Goal: Transaction & Acquisition: Purchase product/service

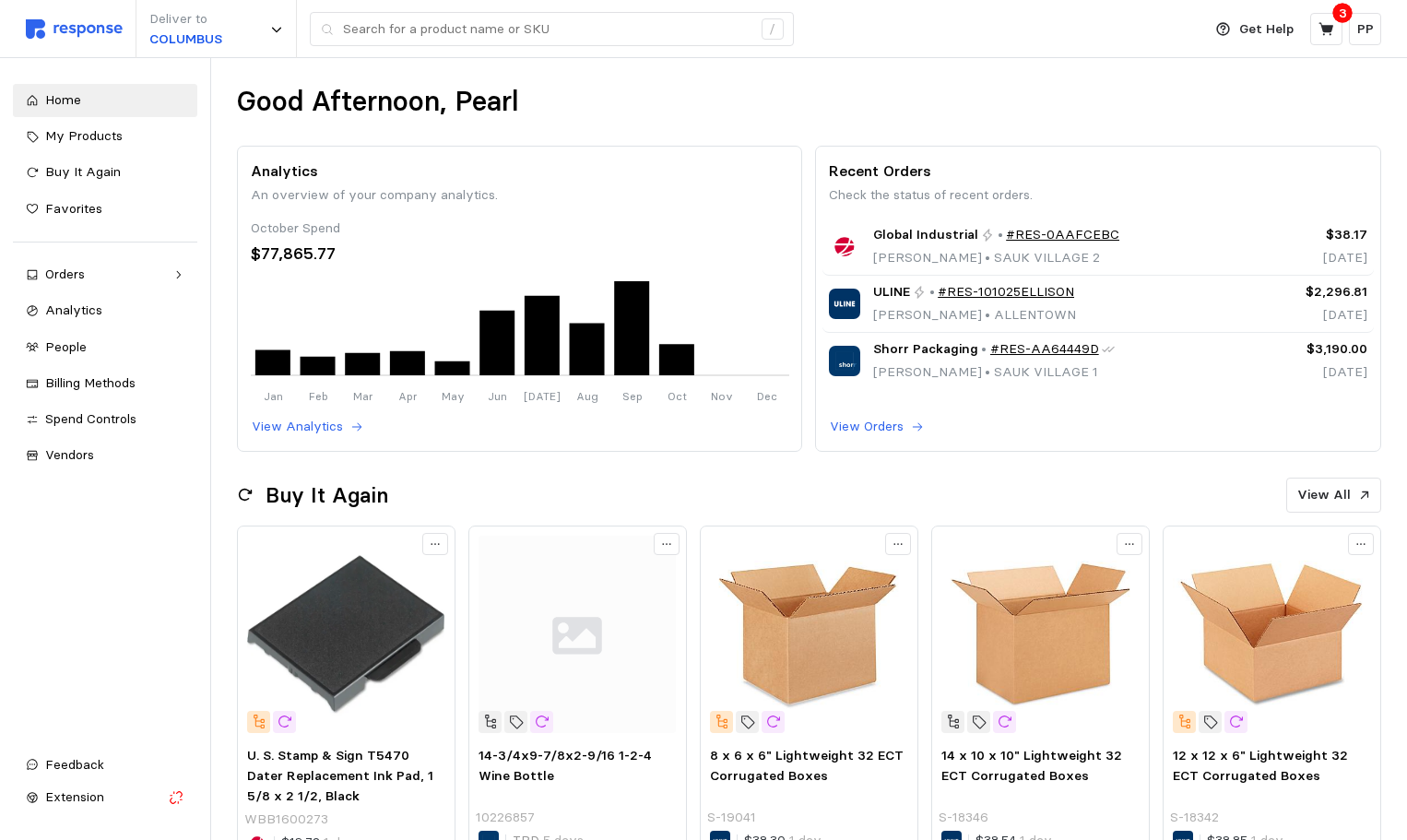
click at [1334, 45] on div "Get Help 3 PP" at bounding box center [1293, 29] width 177 height 35
click at [1333, 15] on div "3" at bounding box center [1343, 13] width 19 height 19
click at [1325, 30] on icon at bounding box center [1327, 28] width 15 height 13
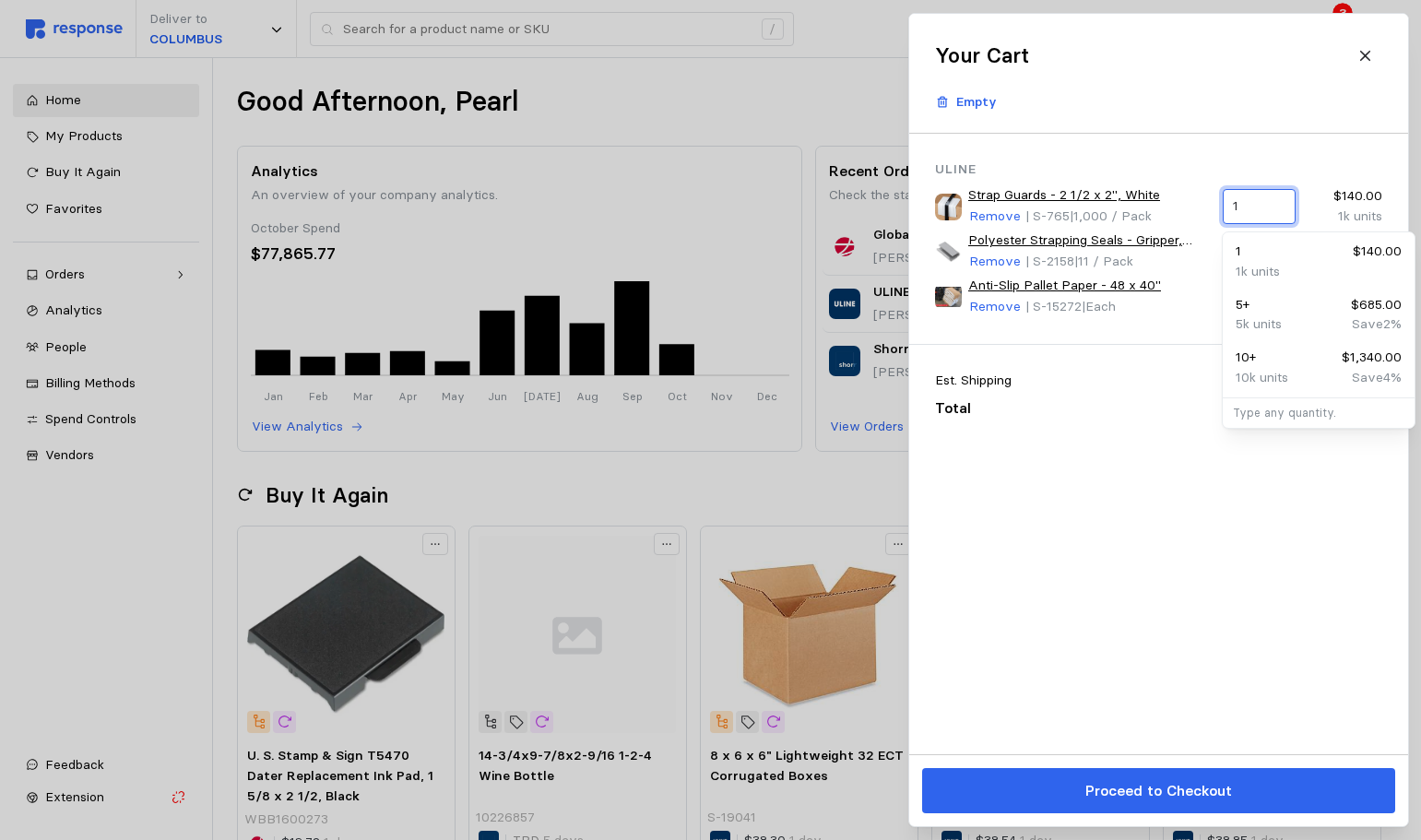
drag, startPoint x: 1256, startPoint y: 203, endPoint x: 1208, endPoint y: 191, distance: 49.5
click at [1208, 191] on div "Strap Guards - 2 1/2 x 2", White Remove | S-765 | 1,000 / Pack 1 $140.00 1k uni…" at bounding box center [1159, 206] width 460 height 55
type input "3"
click at [1255, 254] on div "3 $420.00" at bounding box center [1318, 251] width 166 height 20
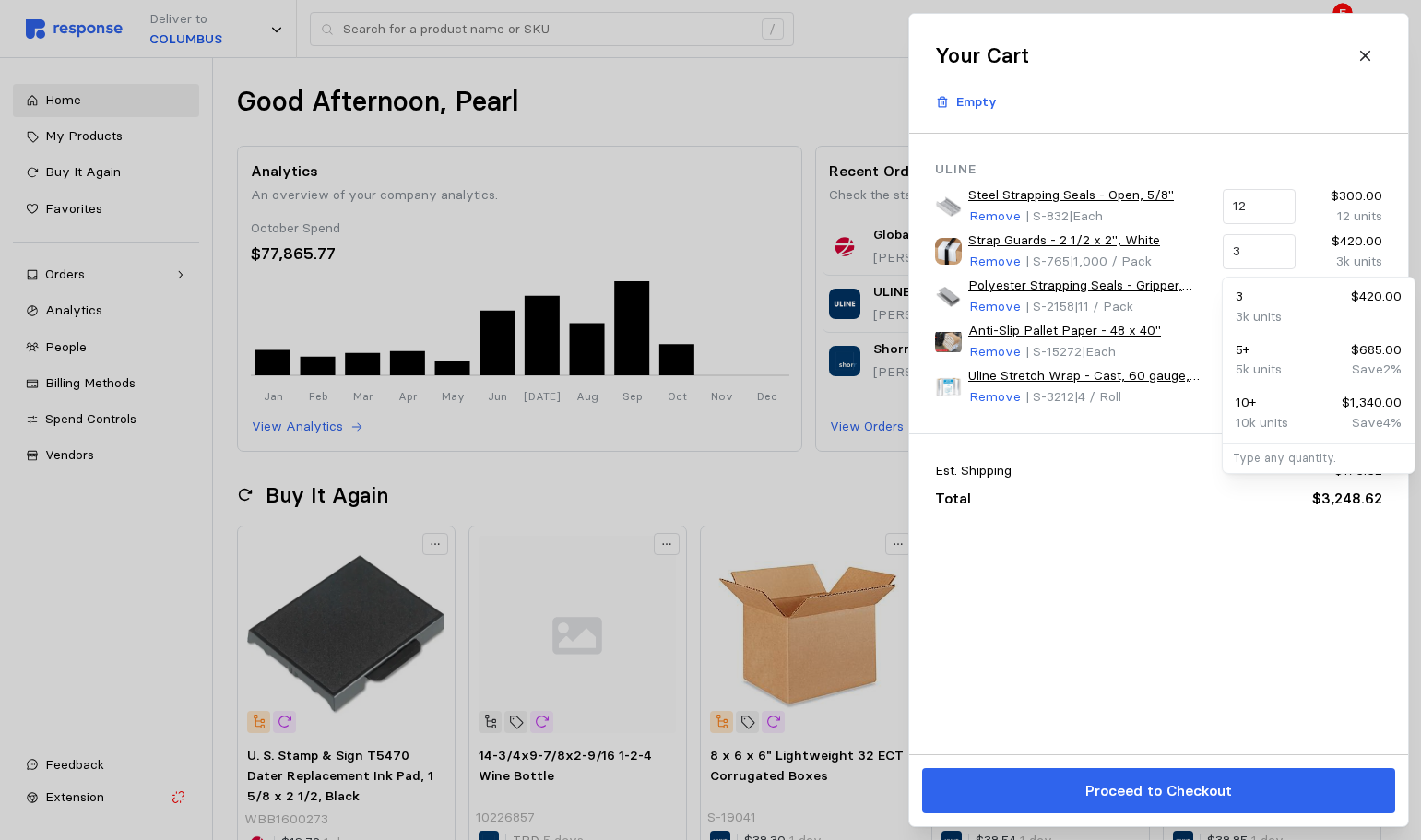
click at [1052, 654] on div "Uline Steel Strapping Seals - Open, 5/8" Remove | S-832 | Each 12 $300.00 12 un…" at bounding box center [1158, 444] width 499 height 621
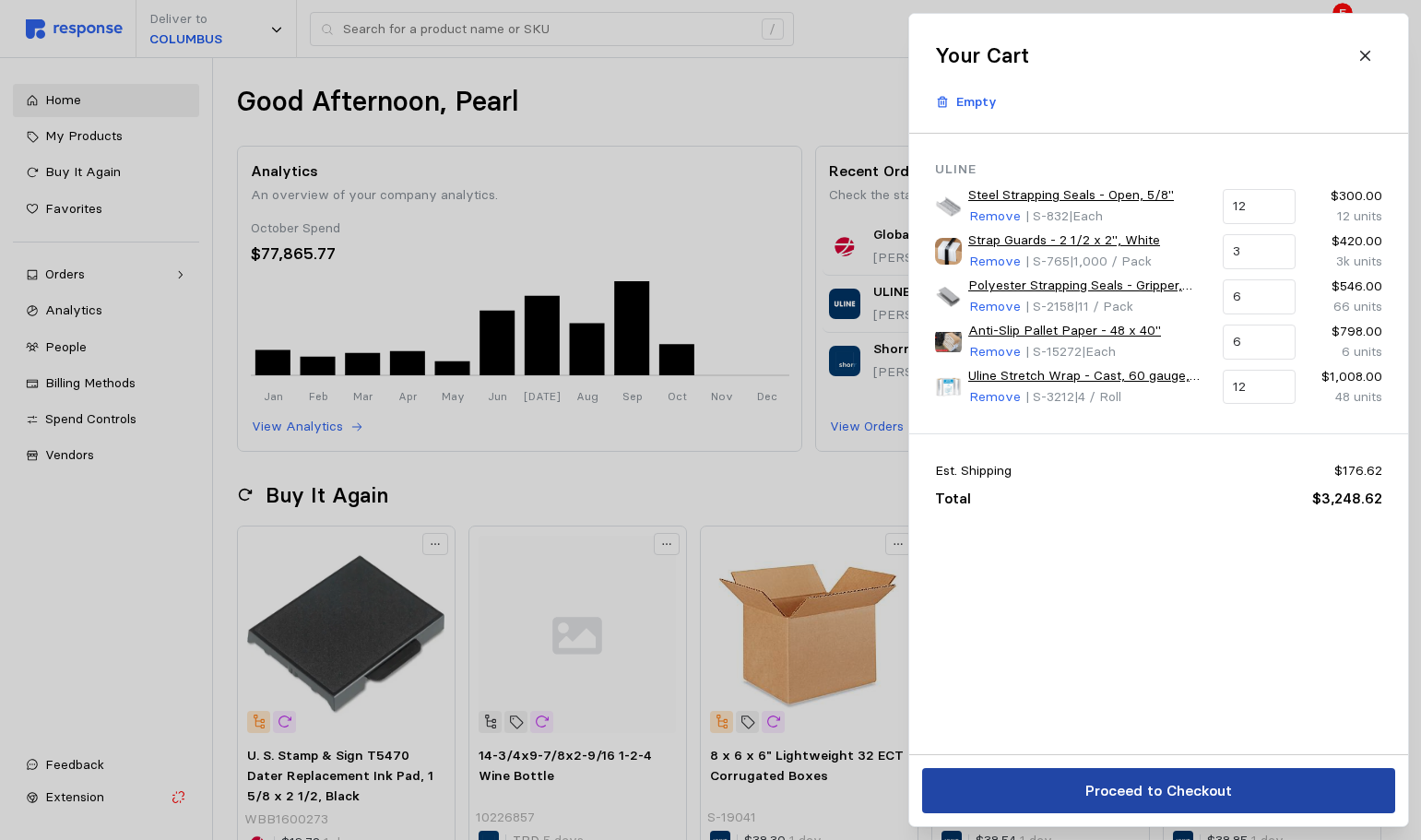
click at [1081, 796] on button "Proceed to Checkout" at bounding box center [1159, 791] width 473 height 45
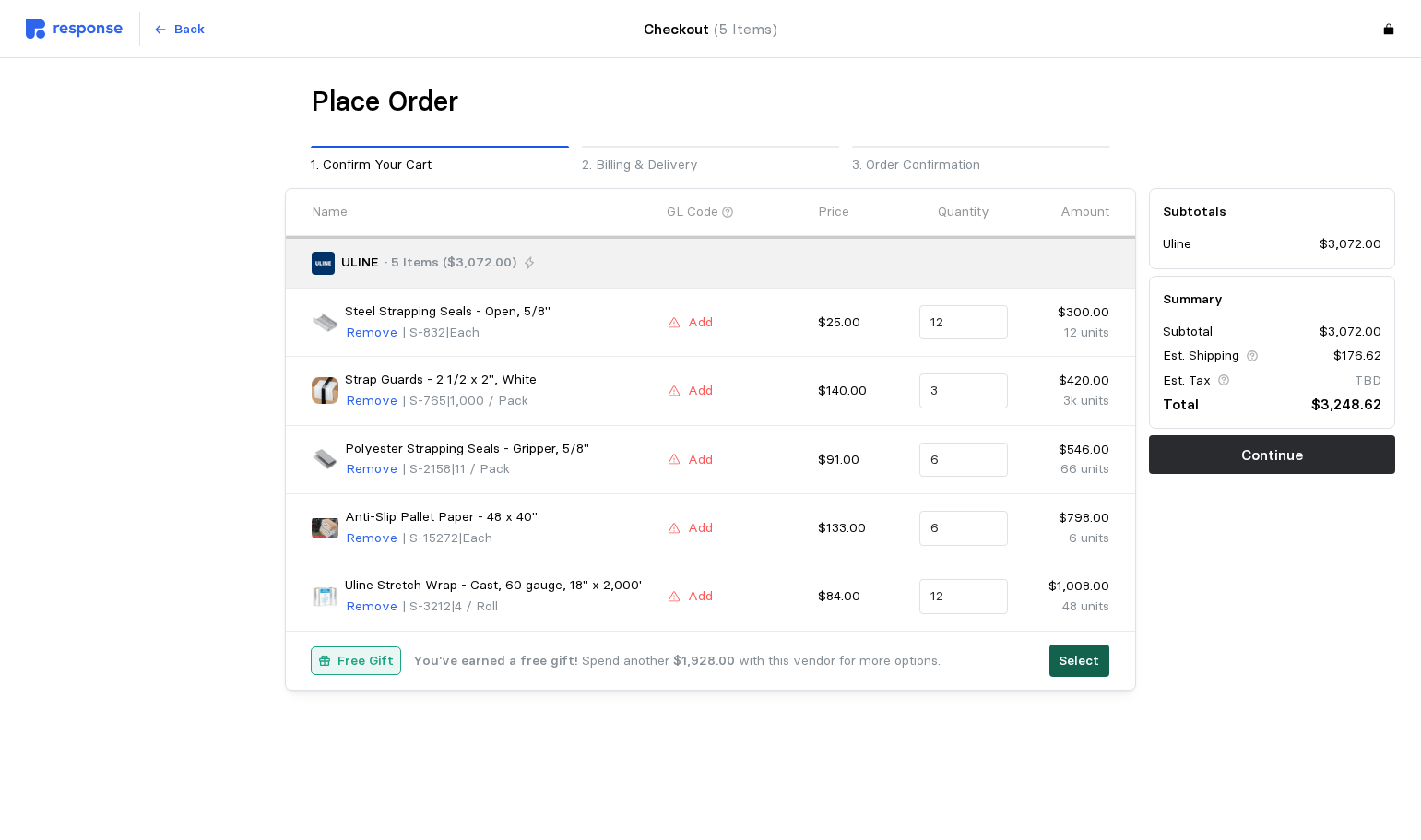
click at [1080, 670] on p "Select" at bounding box center [1079, 660] width 41 height 20
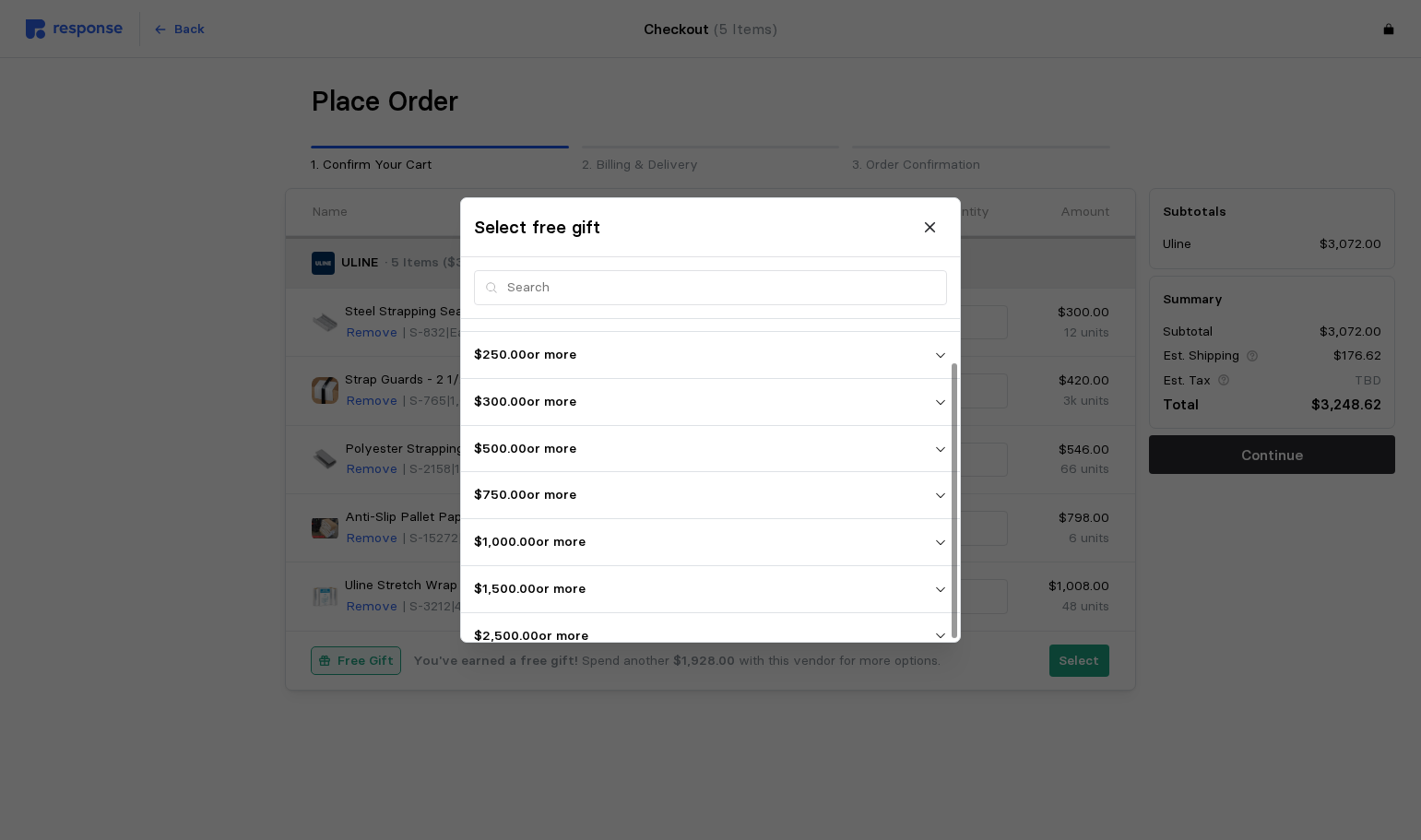
scroll to position [51, 0]
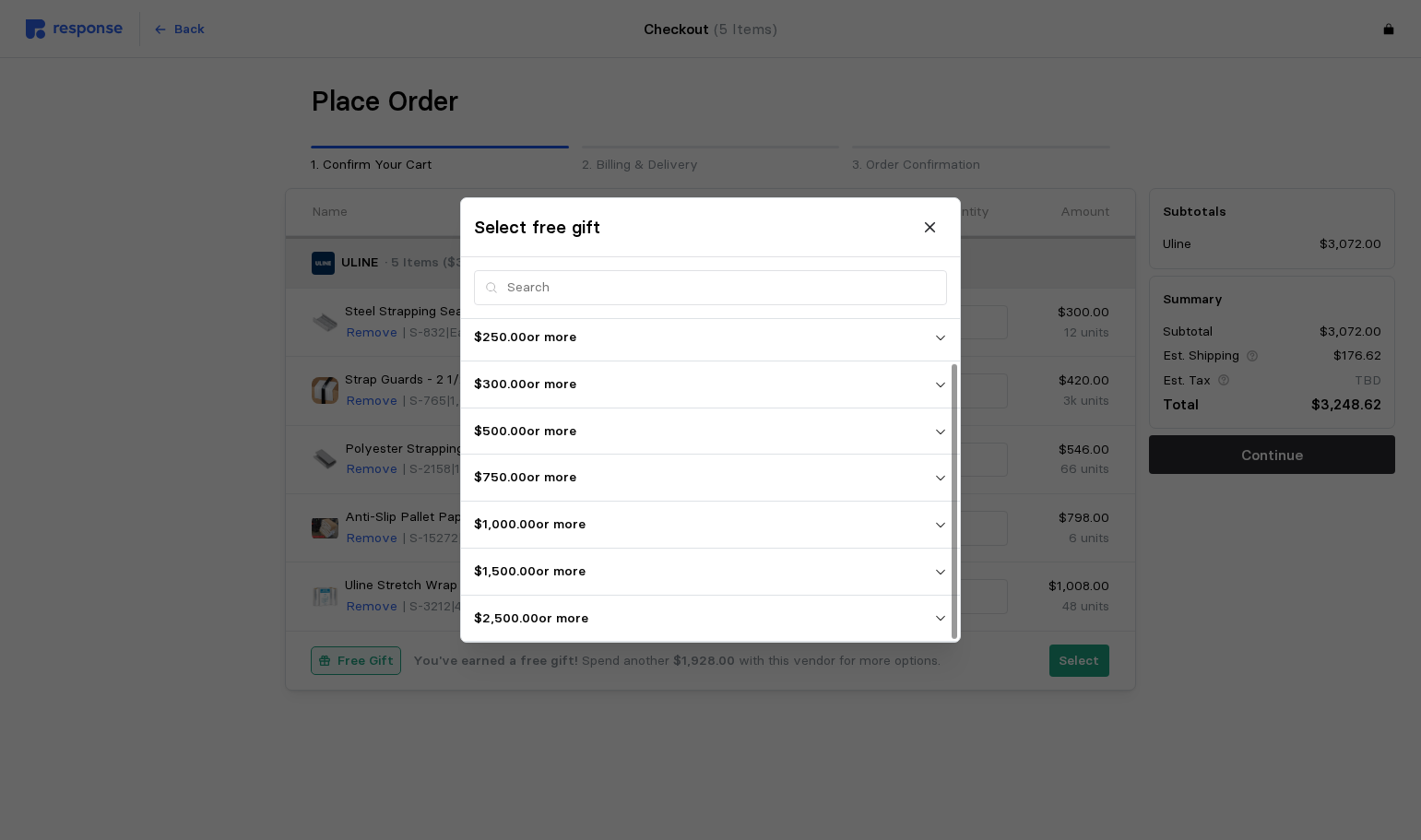
click at [596, 631] on span "$2,500.00 or more" at bounding box center [704, 618] width 460 height 33
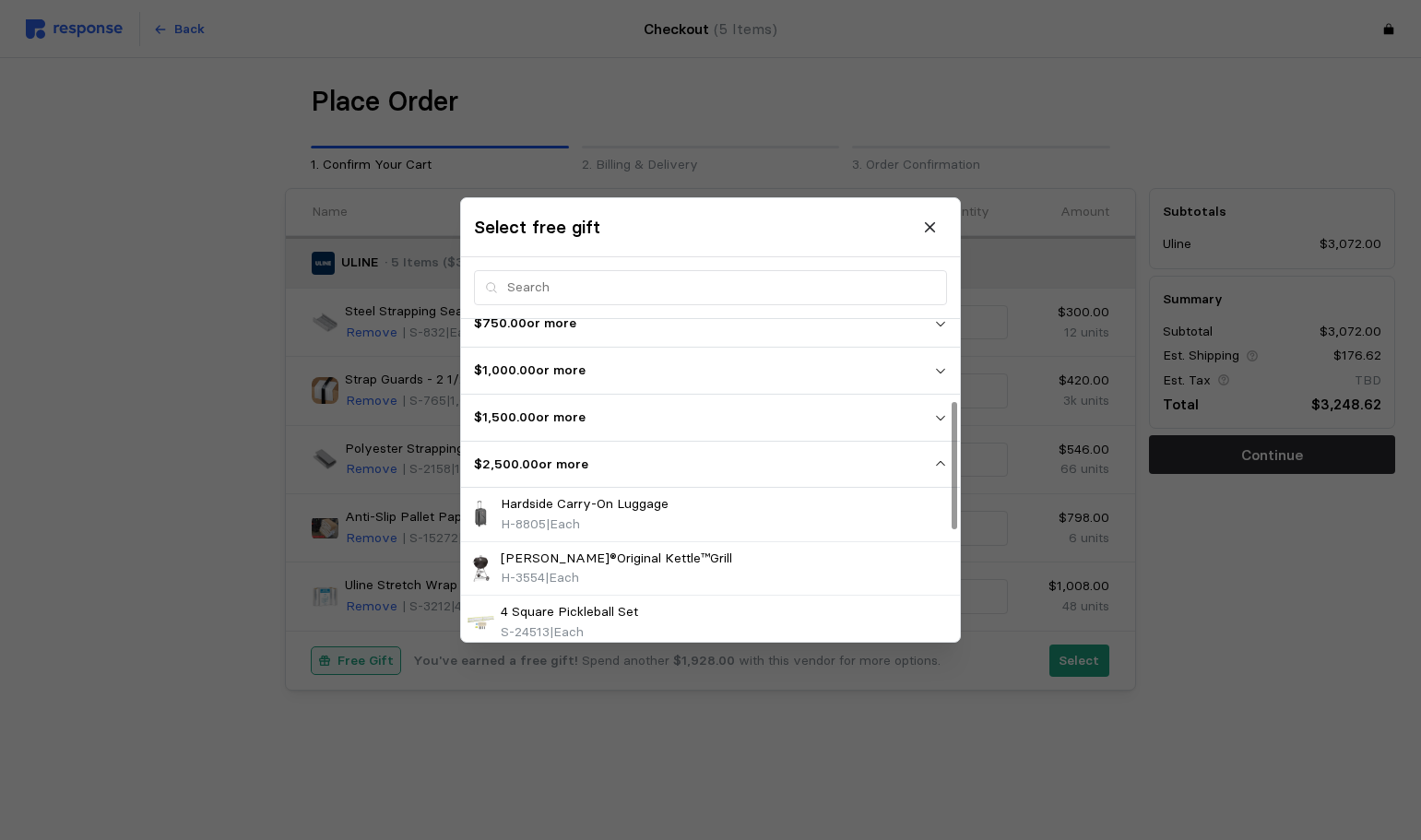
scroll to position [297, 0]
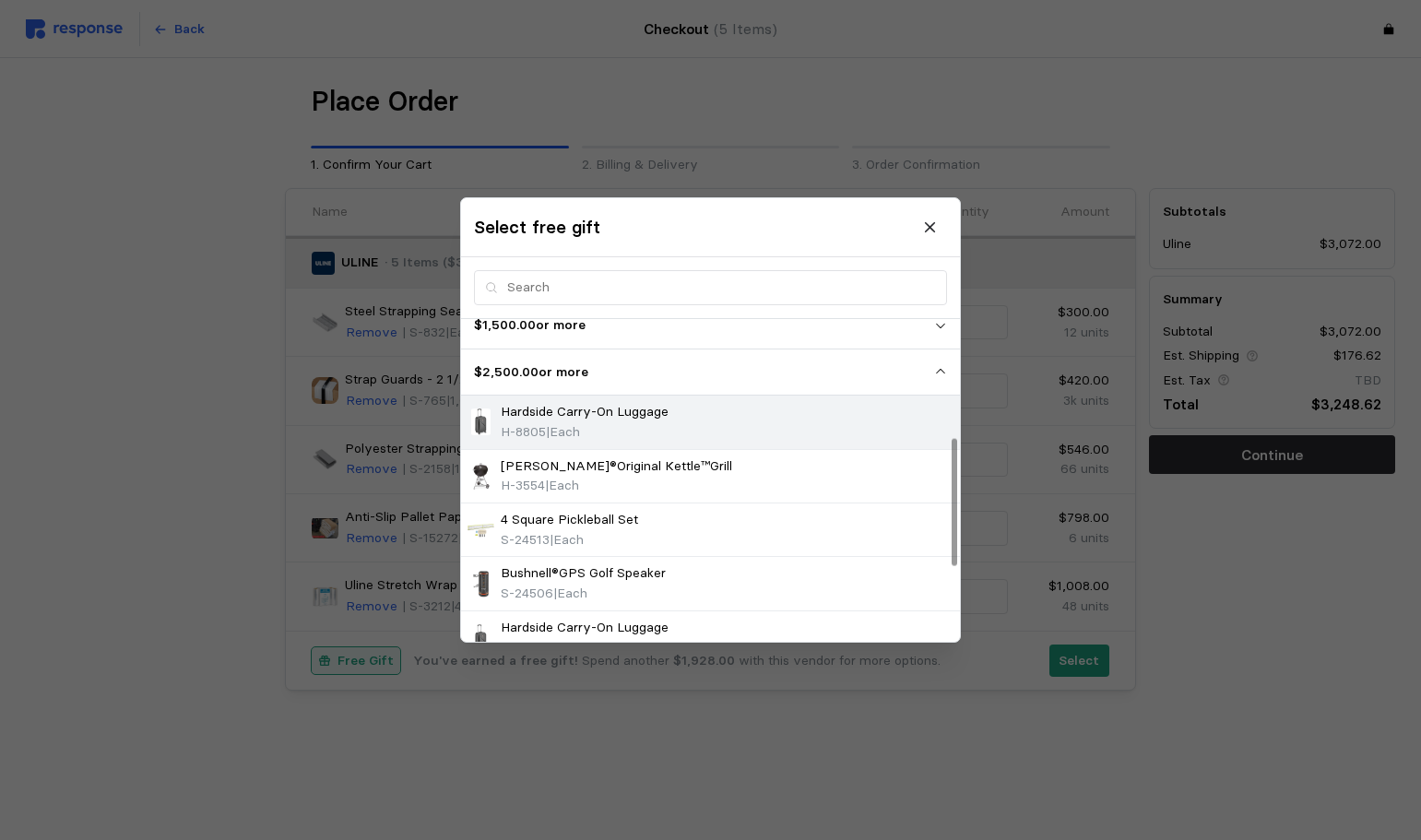
click at [694, 426] on div "Hardside Carry-On Luggage H-8805 | Each" at bounding box center [710, 422] width 486 height 40
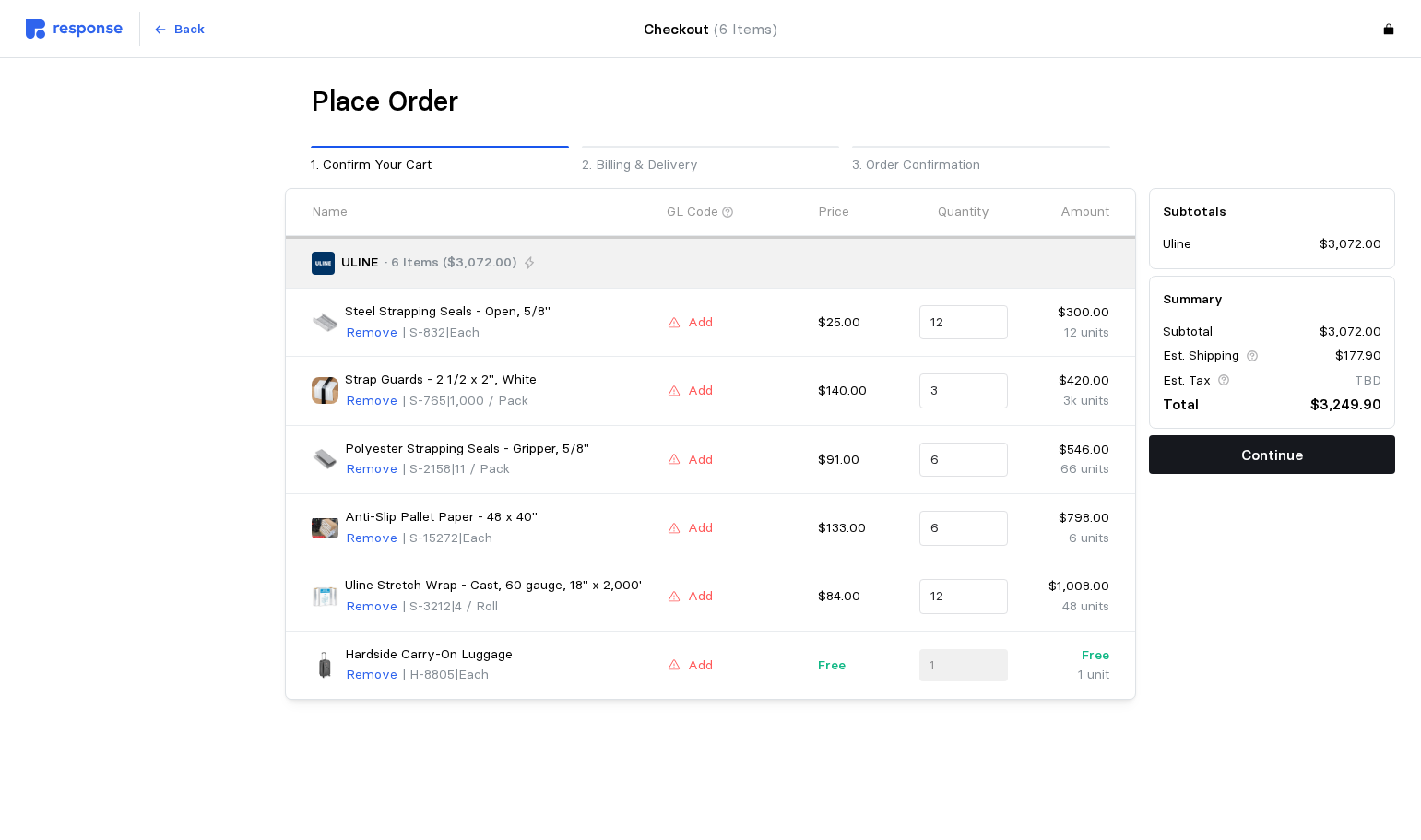
click at [1240, 438] on button "Continue" at bounding box center [1272, 454] width 246 height 39
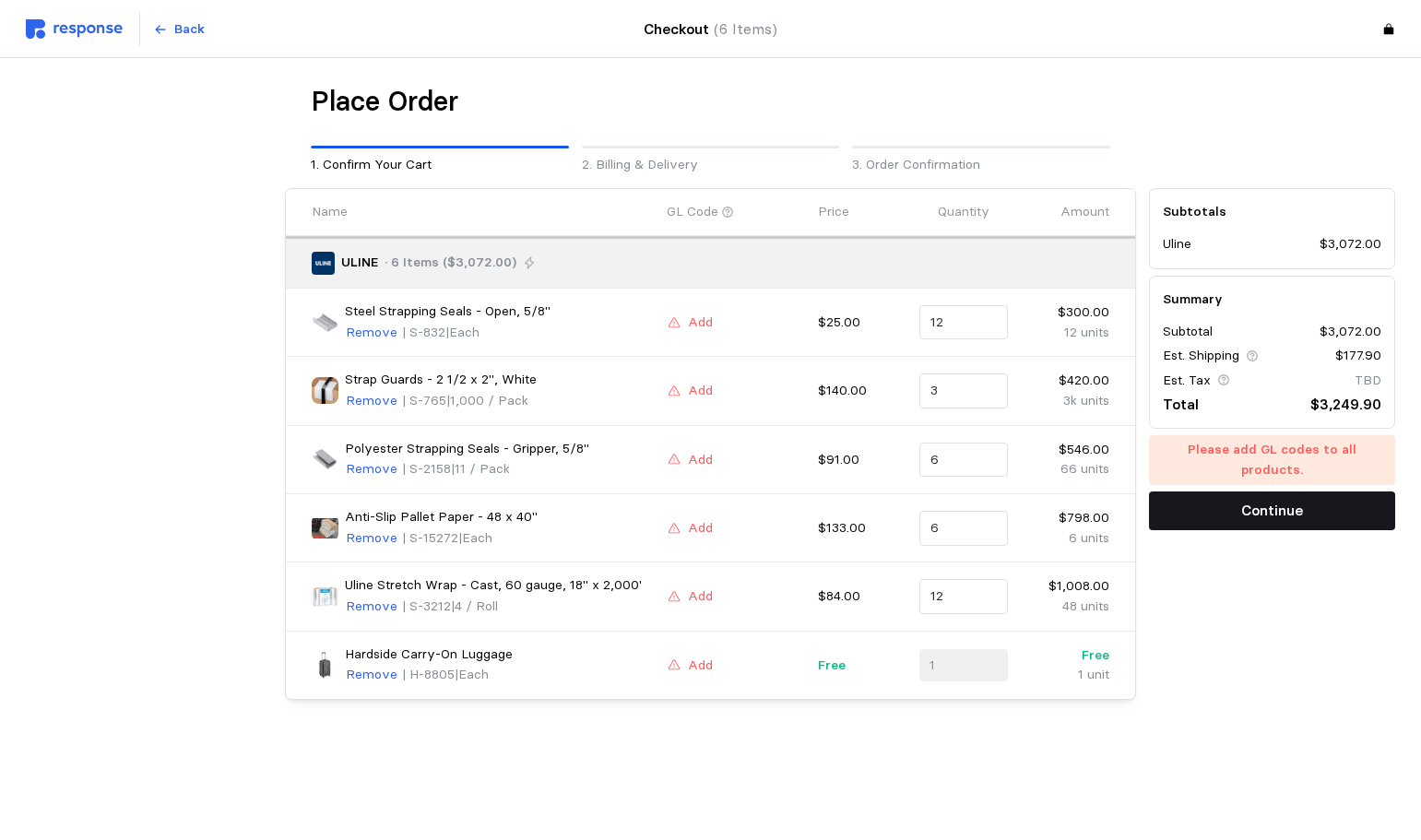
click at [1213, 494] on button "Continue" at bounding box center [1272, 511] width 246 height 39
click at [698, 320] on p "Add" at bounding box center [700, 322] width 25 height 20
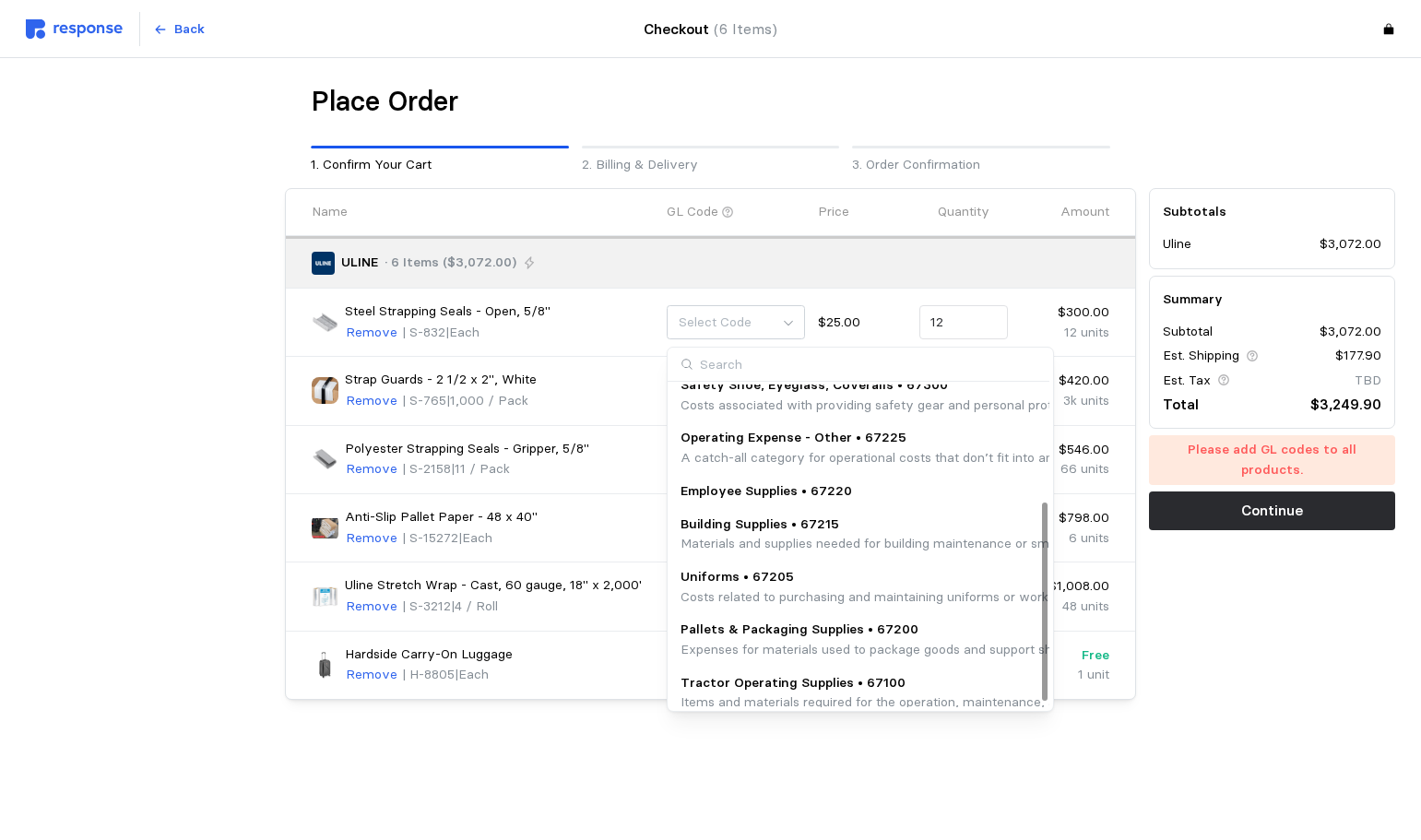
scroll to position [197, 0]
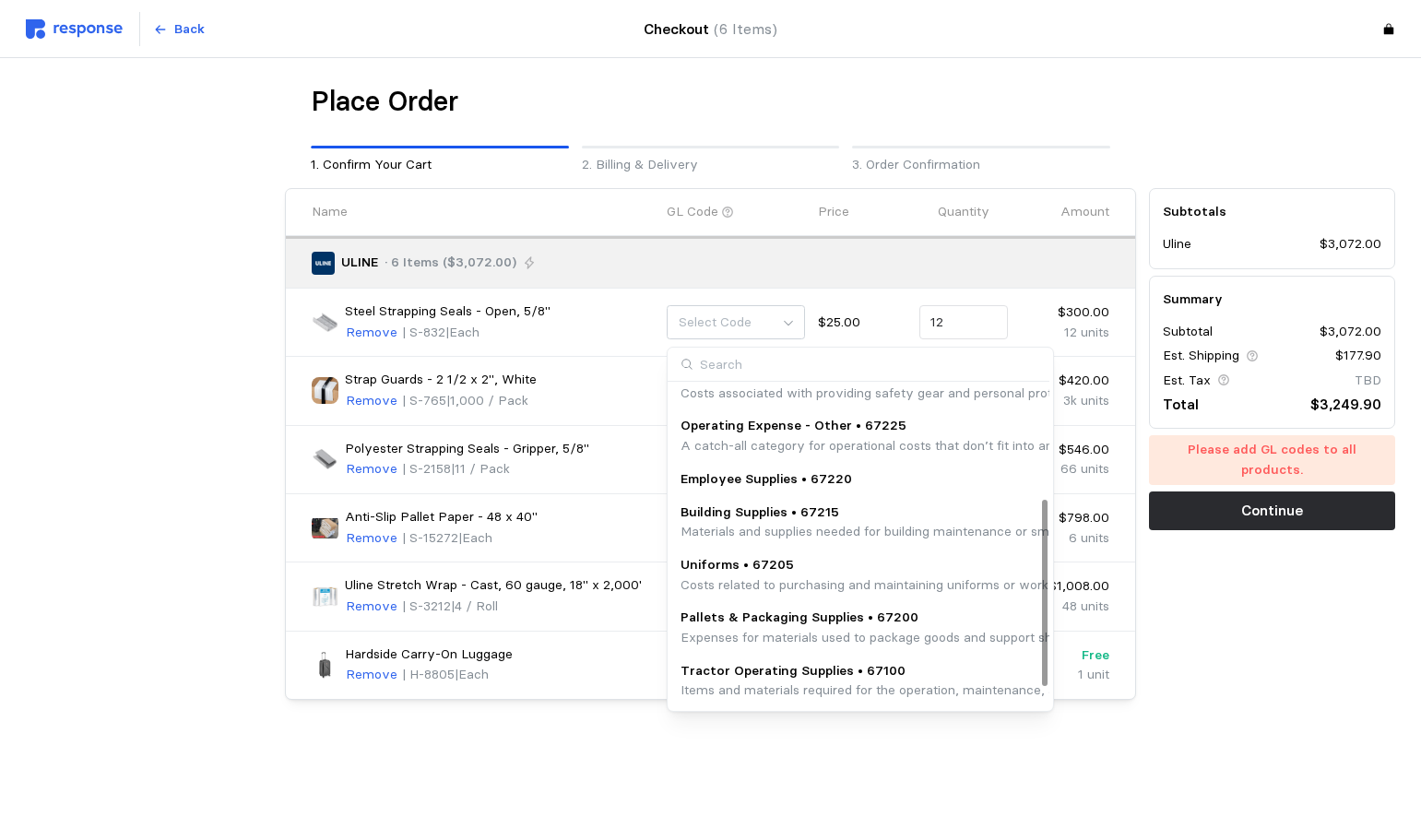
click at [802, 621] on p "Pallets & Packaging Supplies • 67200" at bounding box center [1054, 617] width 748 height 20
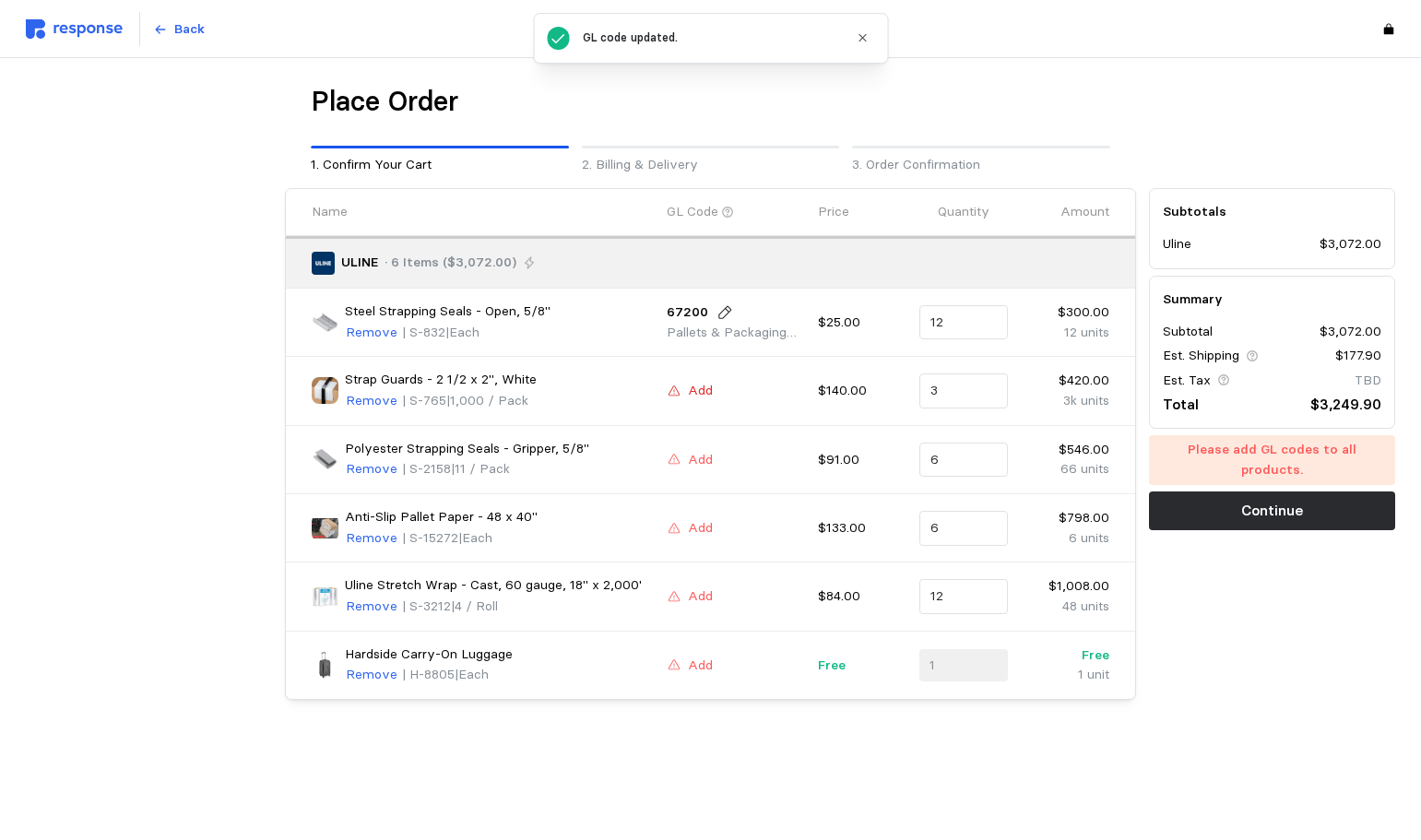
click at [675, 396] on icon at bounding box center [675, 391] width 13 height 13
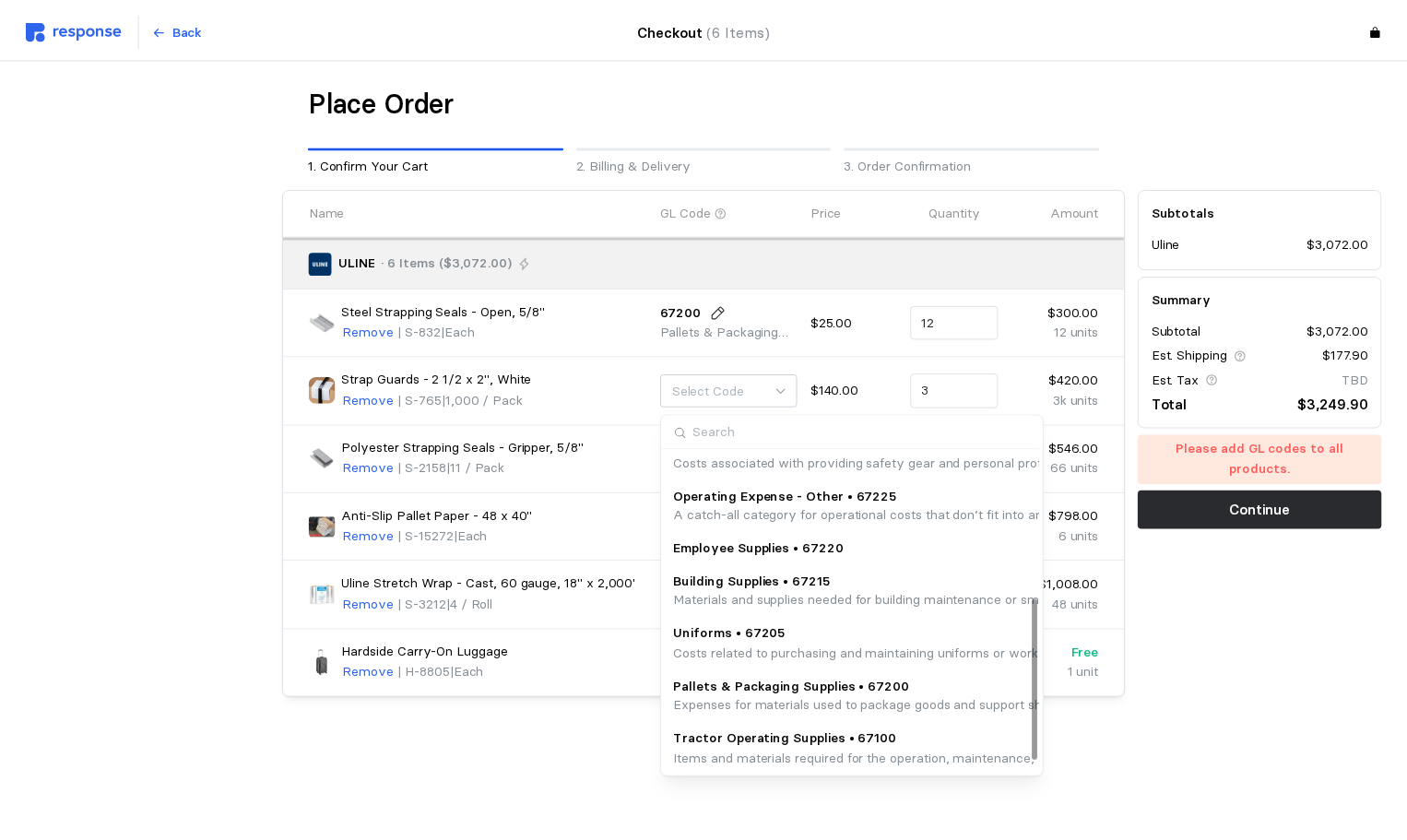
scroll to position [311, 0]
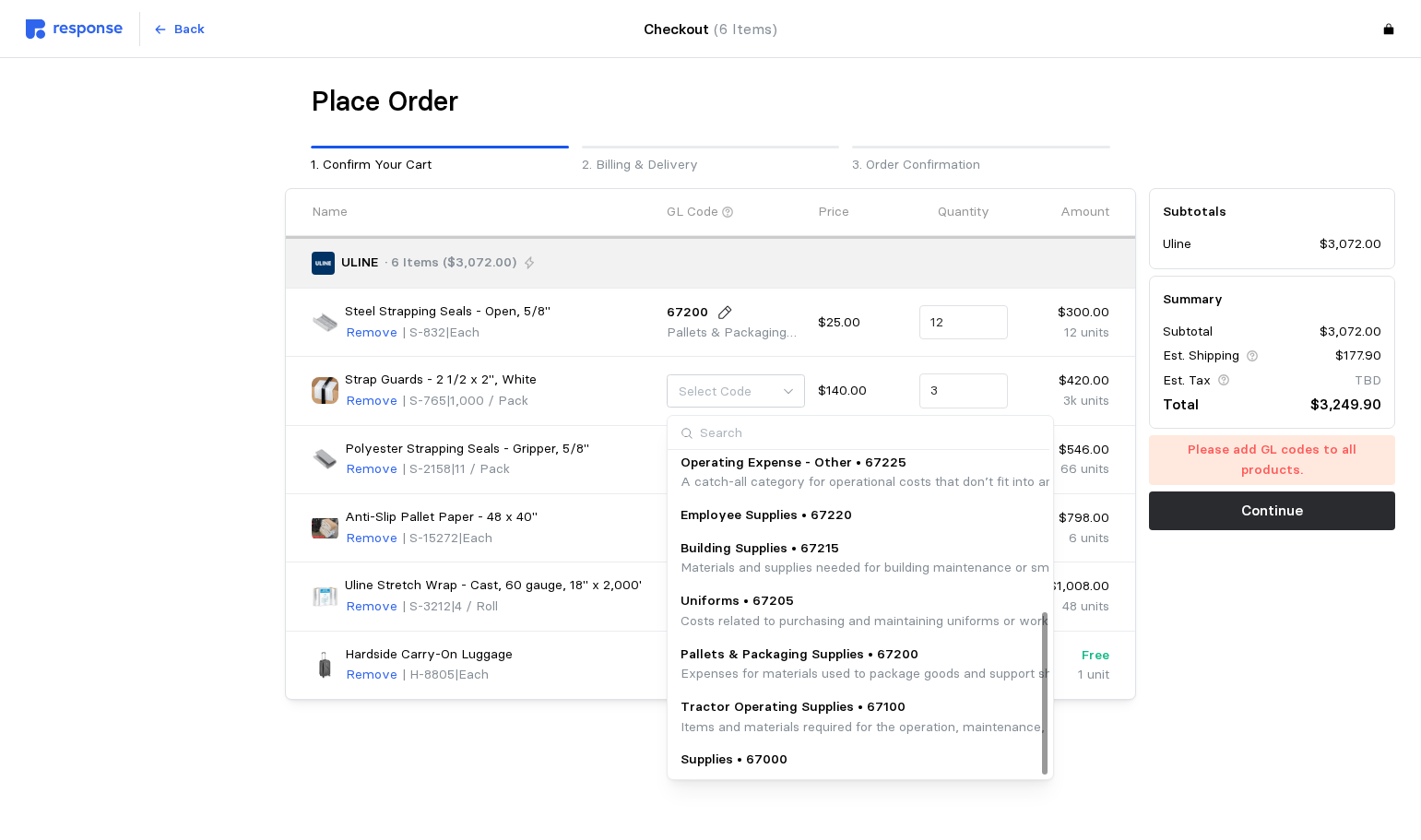
click at [811, 566] on p "Materials and supplies needed for building maintenance or small-scale improveme…" at bounding box center [1057, 568] width 753 height 20
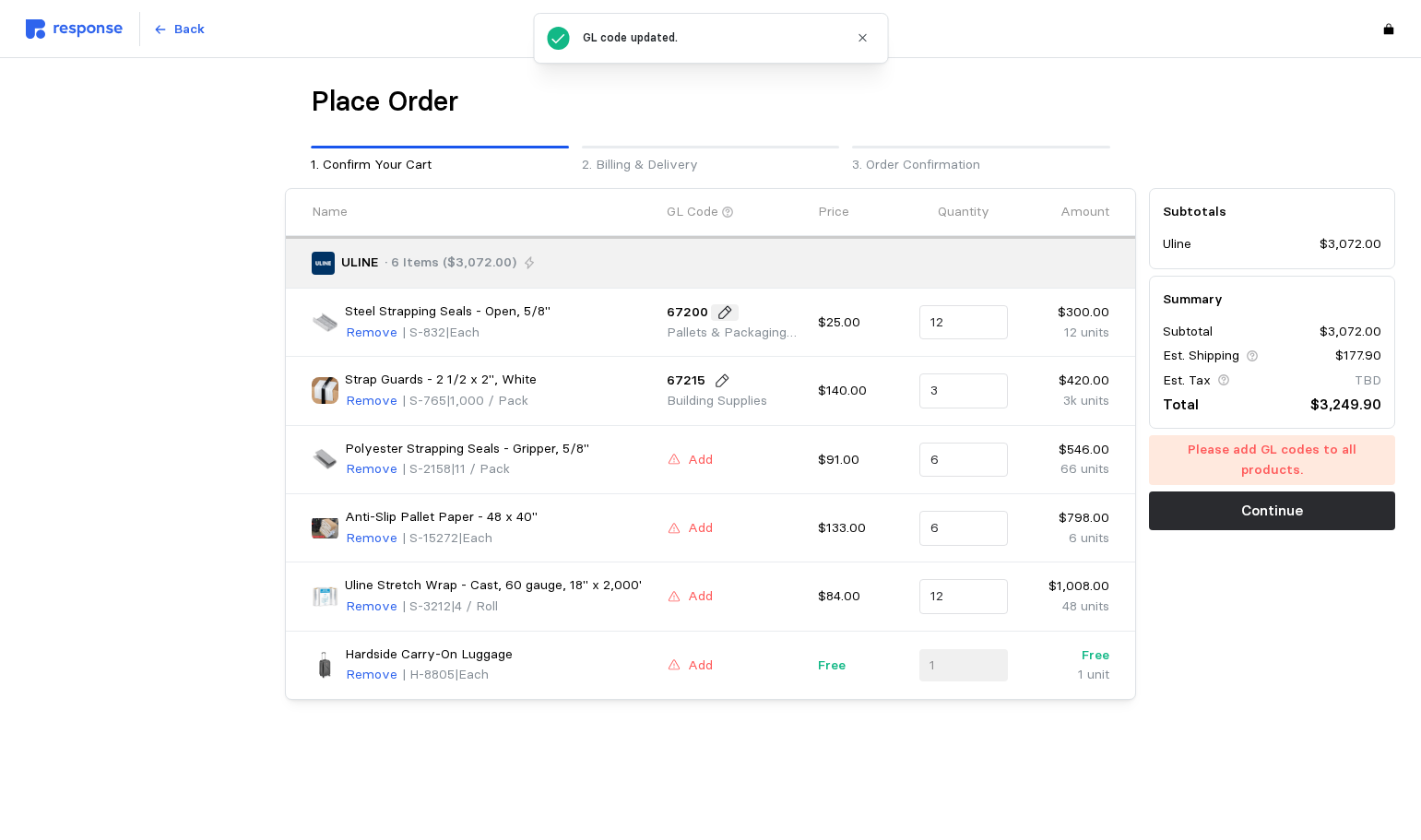
click at [716, 309] on icon at bounding box center [725, 313] width 17 height 17
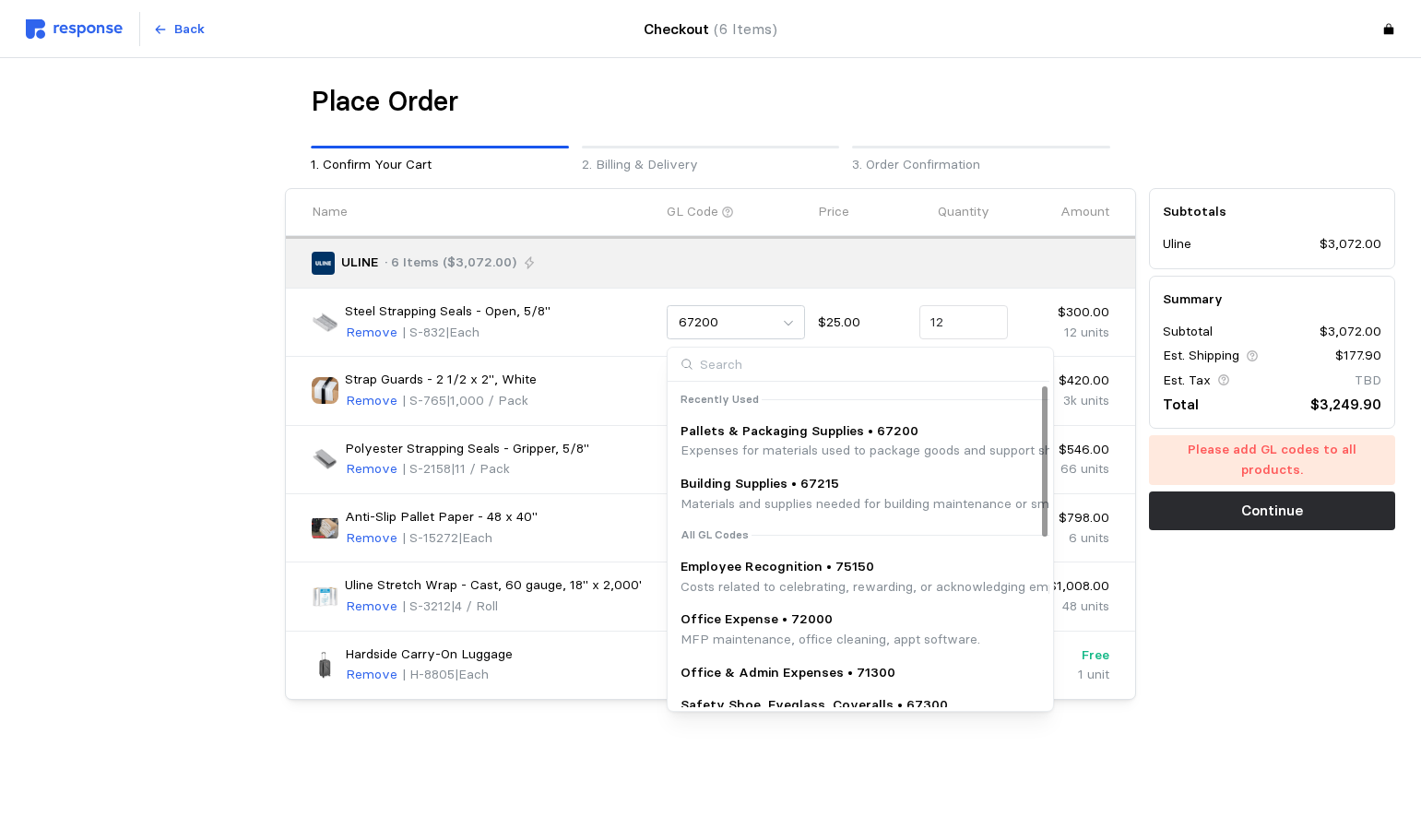
click at [770, 481] on p "Building Supplies • 67215" at bounding box center [1057, 483] width 753 height 20
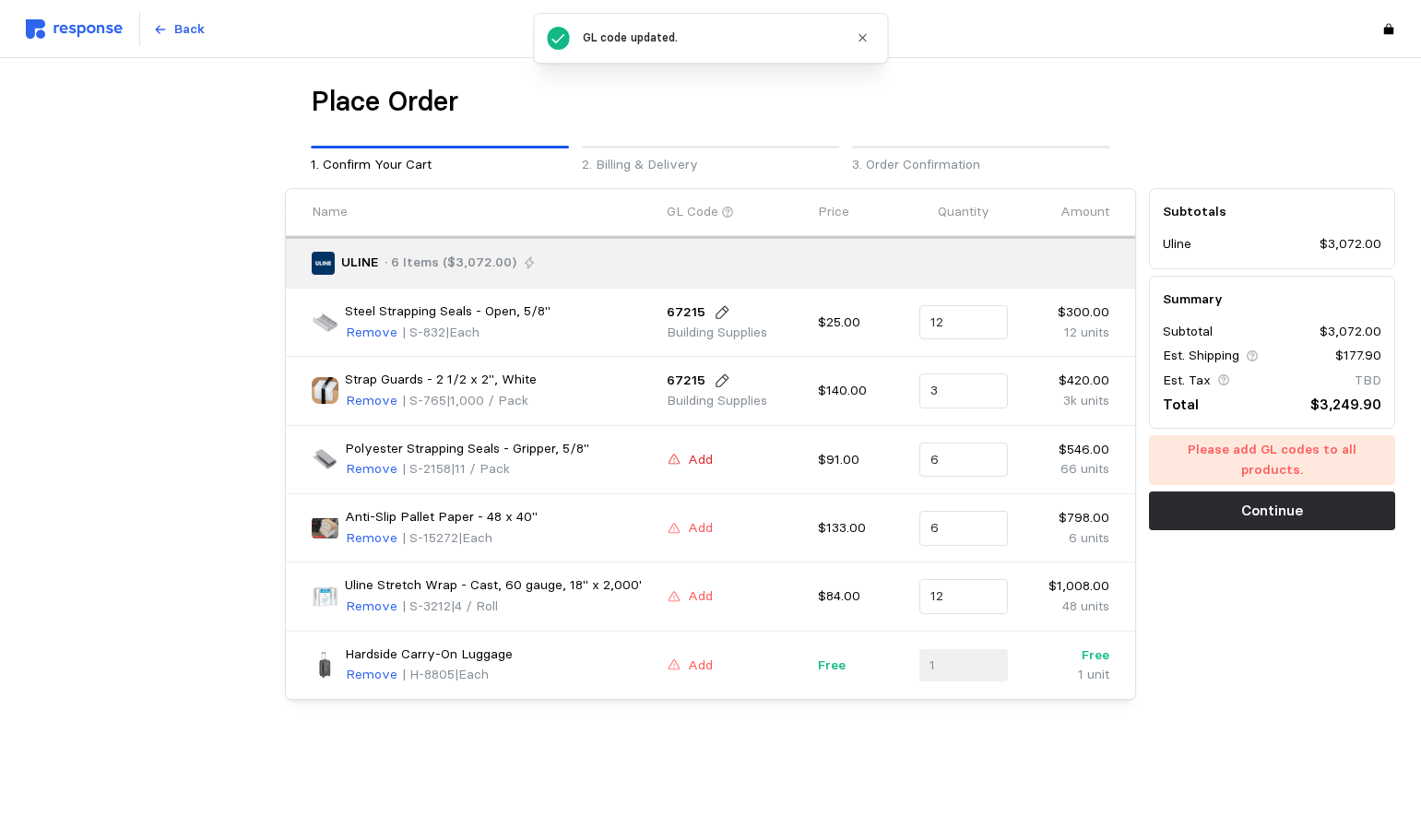
click at [706, 466] on p "Add" at bounding box center [700, 460] width 25 height 20
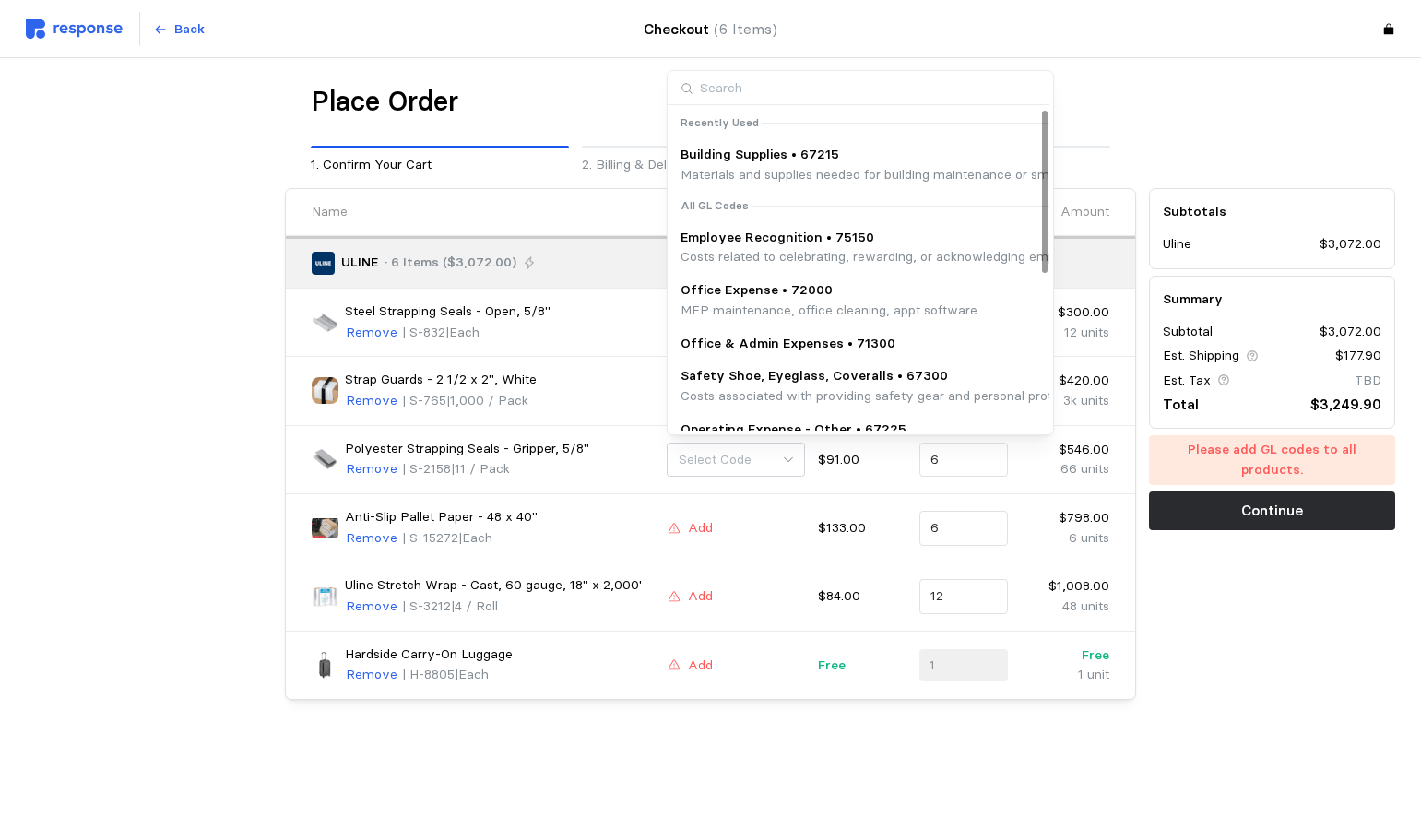
click at [748, 174] on p "Materials and supplies needed for building maintenance or small-scale improveme…" at bounding box center [1057, 174] width 753 height 20
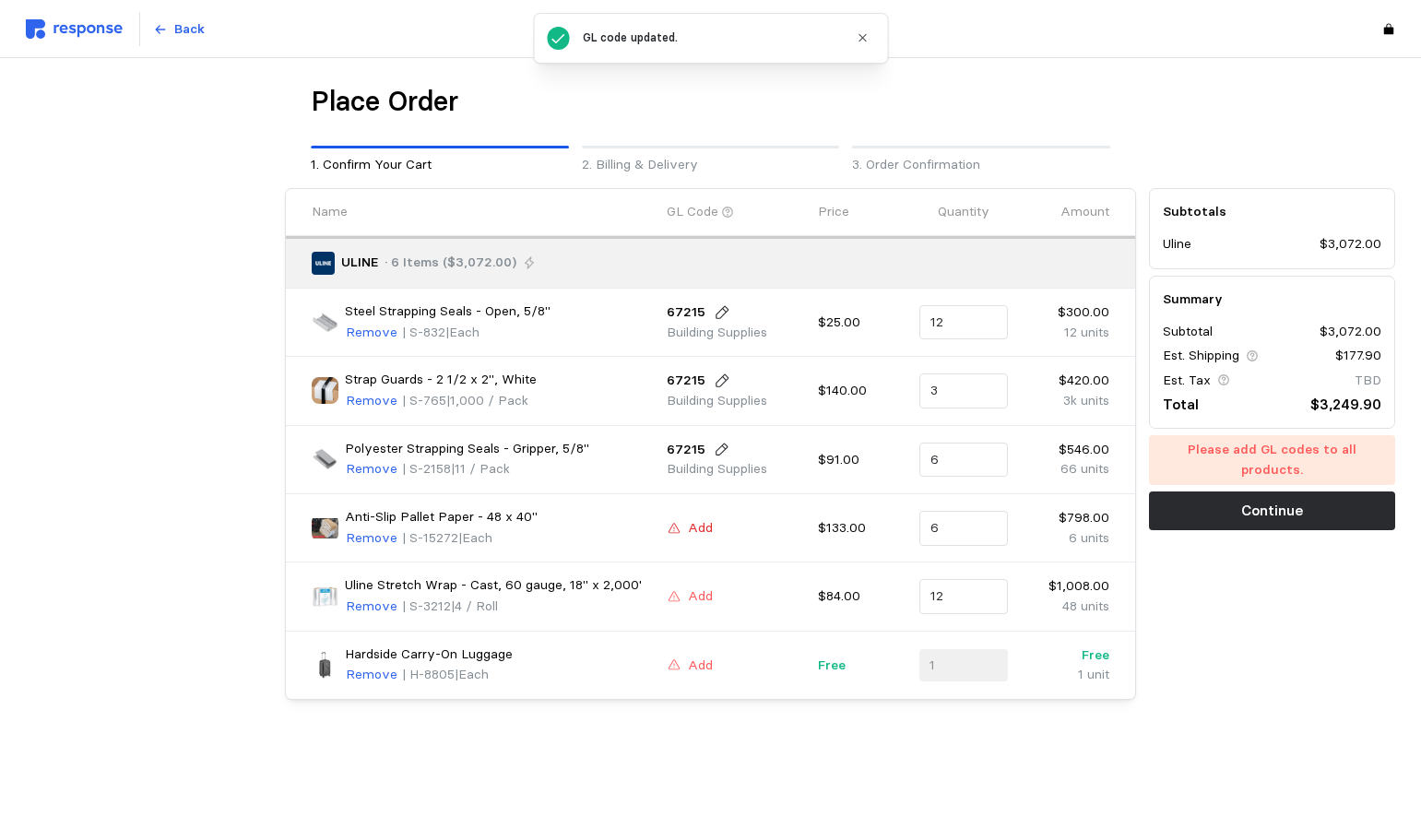
click at [699, 527] on p "Add" at bounding box center [700, 528] width 25 height 20
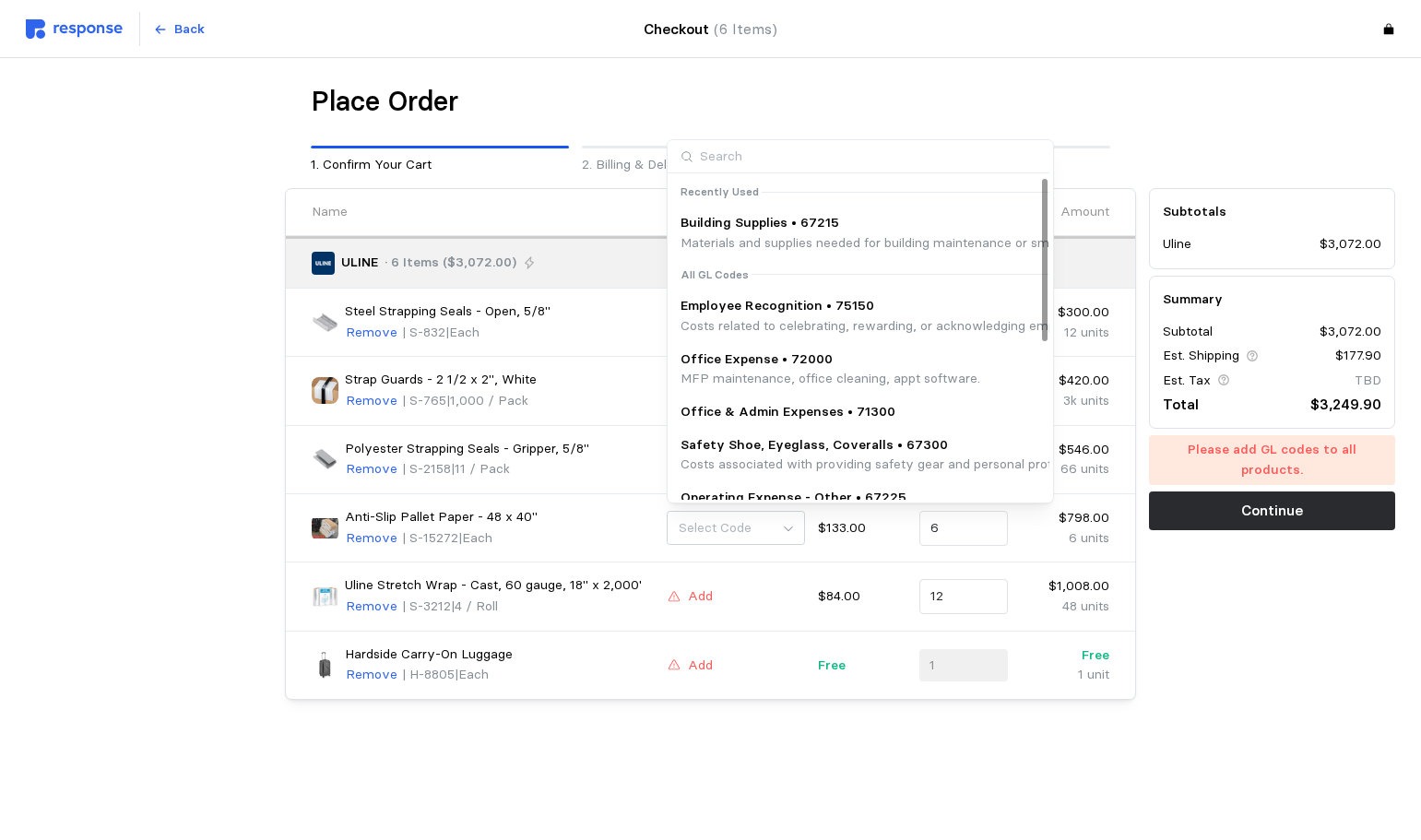
click at [758, 234] on p "Materials and supplies needed for building maintenance or small-scale improveme…" at bounding box center [1057, 243] width 753 height 20
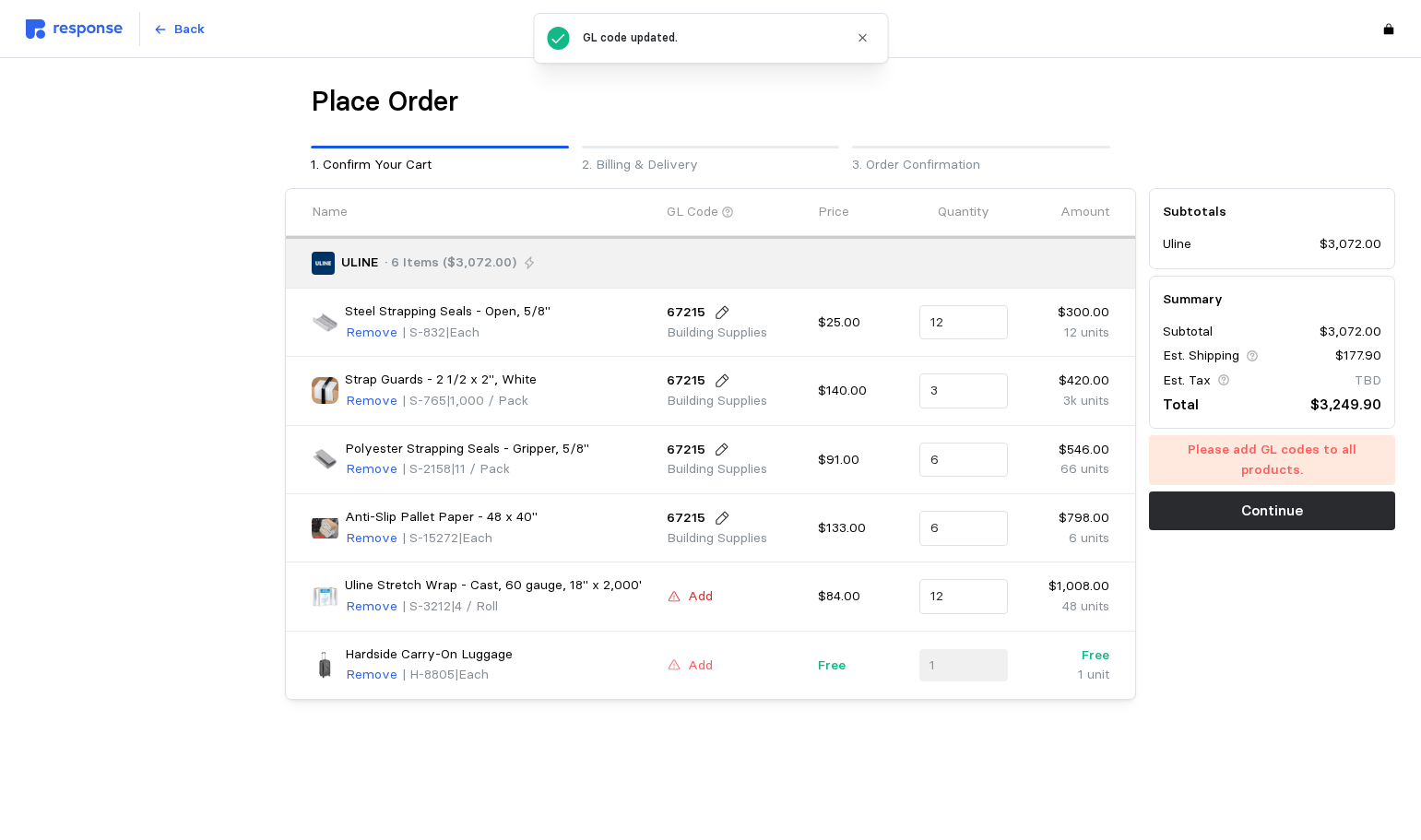
click at [688, 600] on p "Add" at bounding box center [700, 596] width 25 height 20
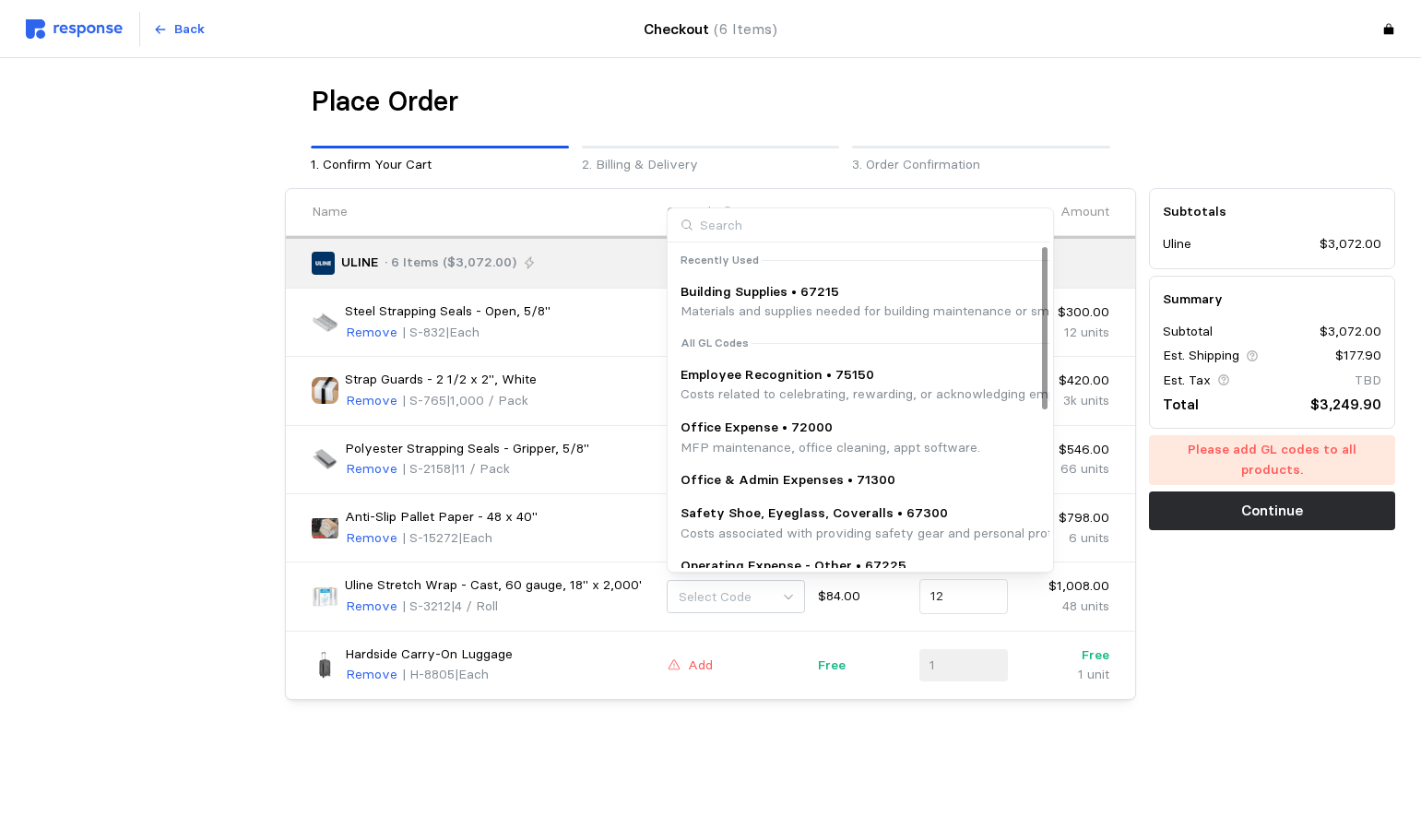
click at [778, 295] on p "Building Supplies • 67215" at bounding box center [1057, 291] width 753 height 20
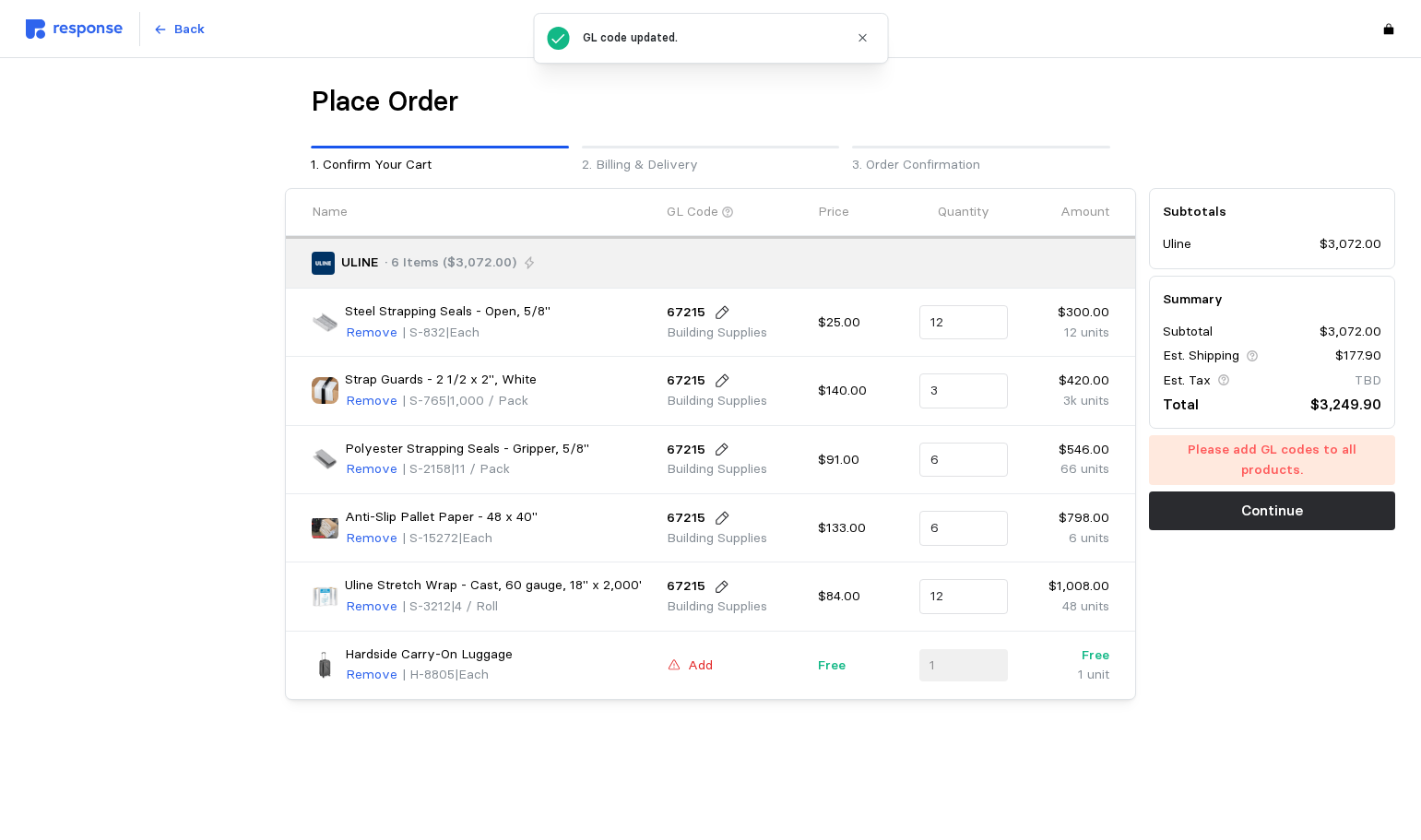
click at [707, 663] on p "Add" at bounding box center [700, 665] width 25 height 20
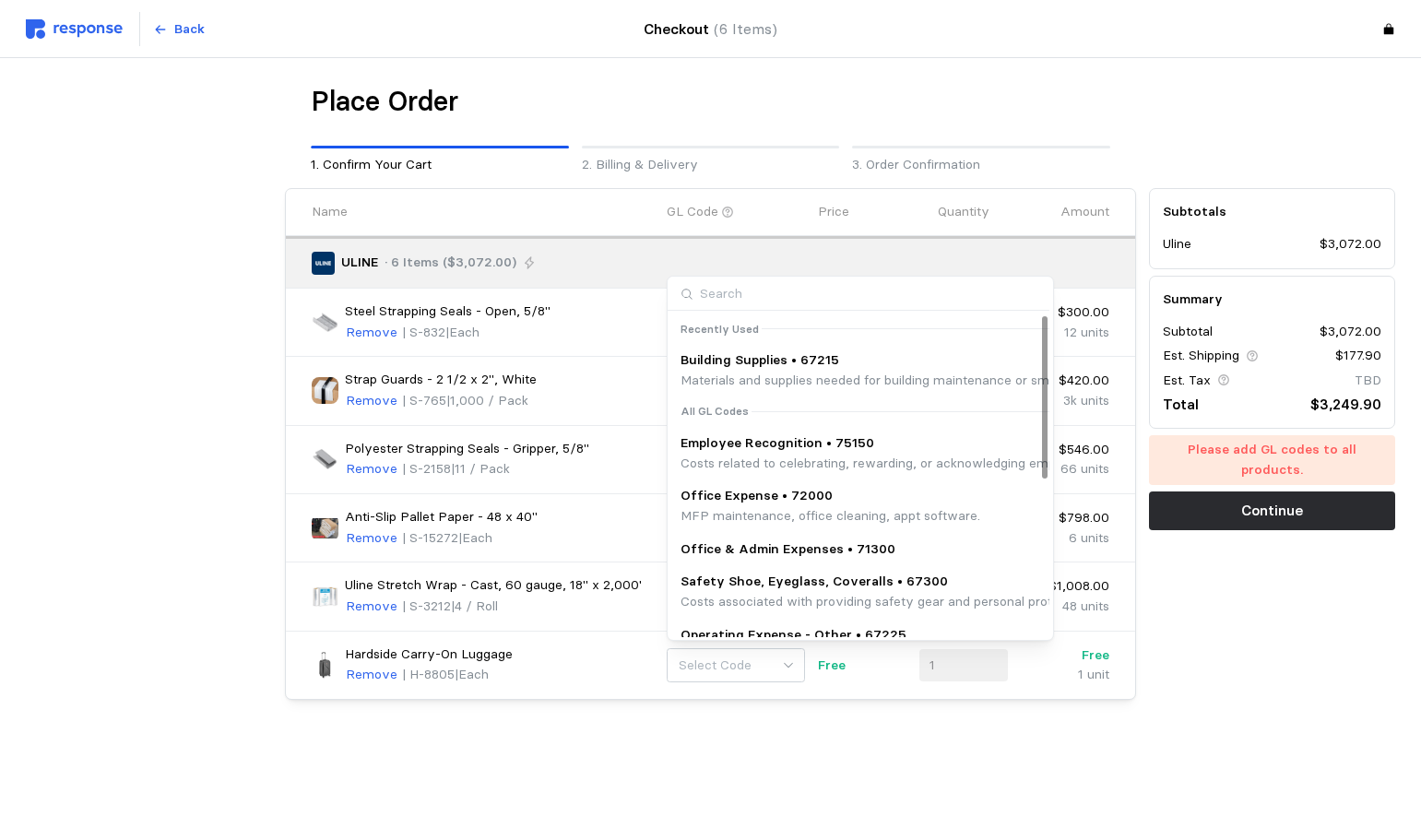
click at [739, 359] on p "Building Supplies • 67215" at bounding box center [1057, 359] width 753 height 20
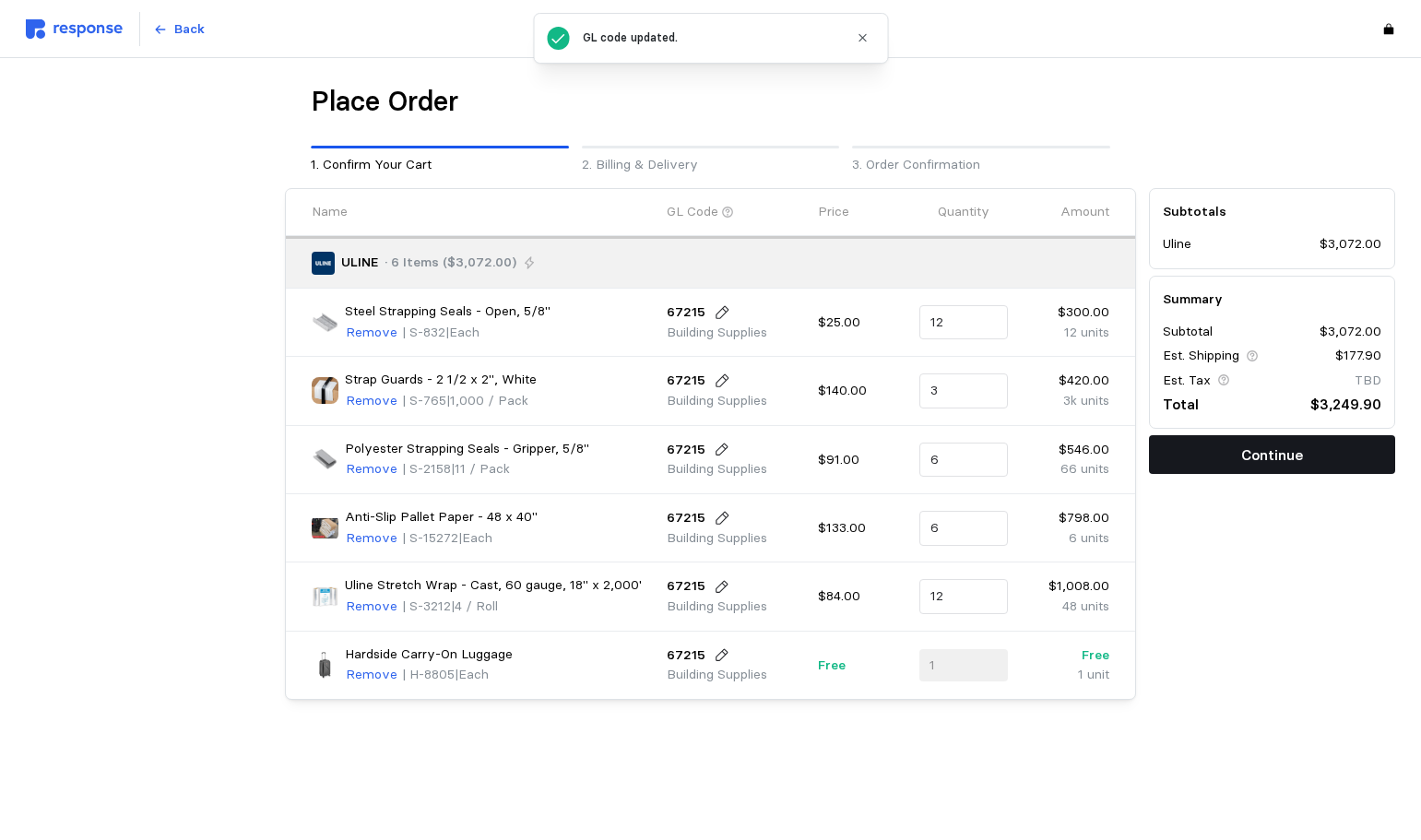
click at [1231, 469] on button "Continue" at bounding box center [1272, 454] width 246 height 39
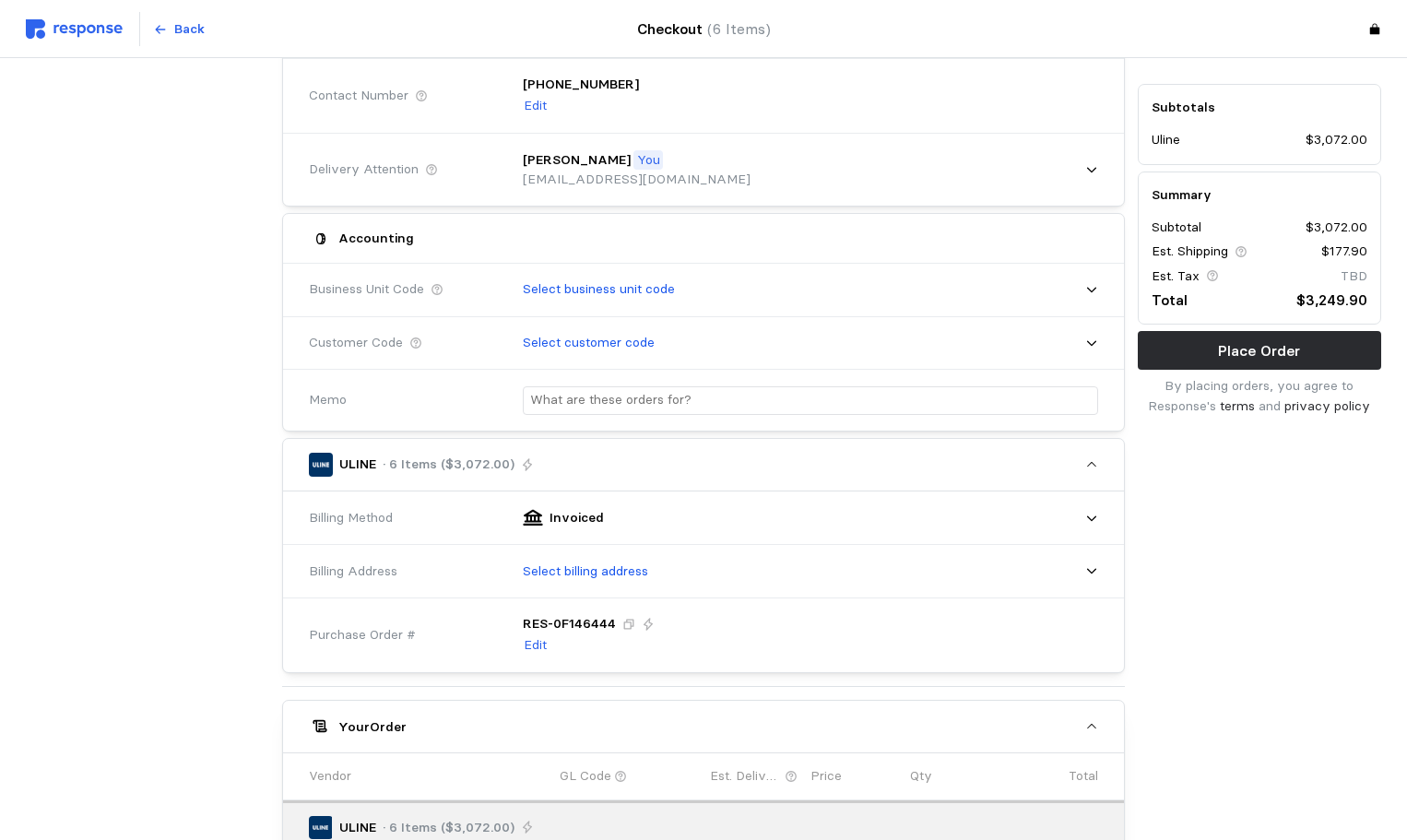
scroll to position [276, 0]
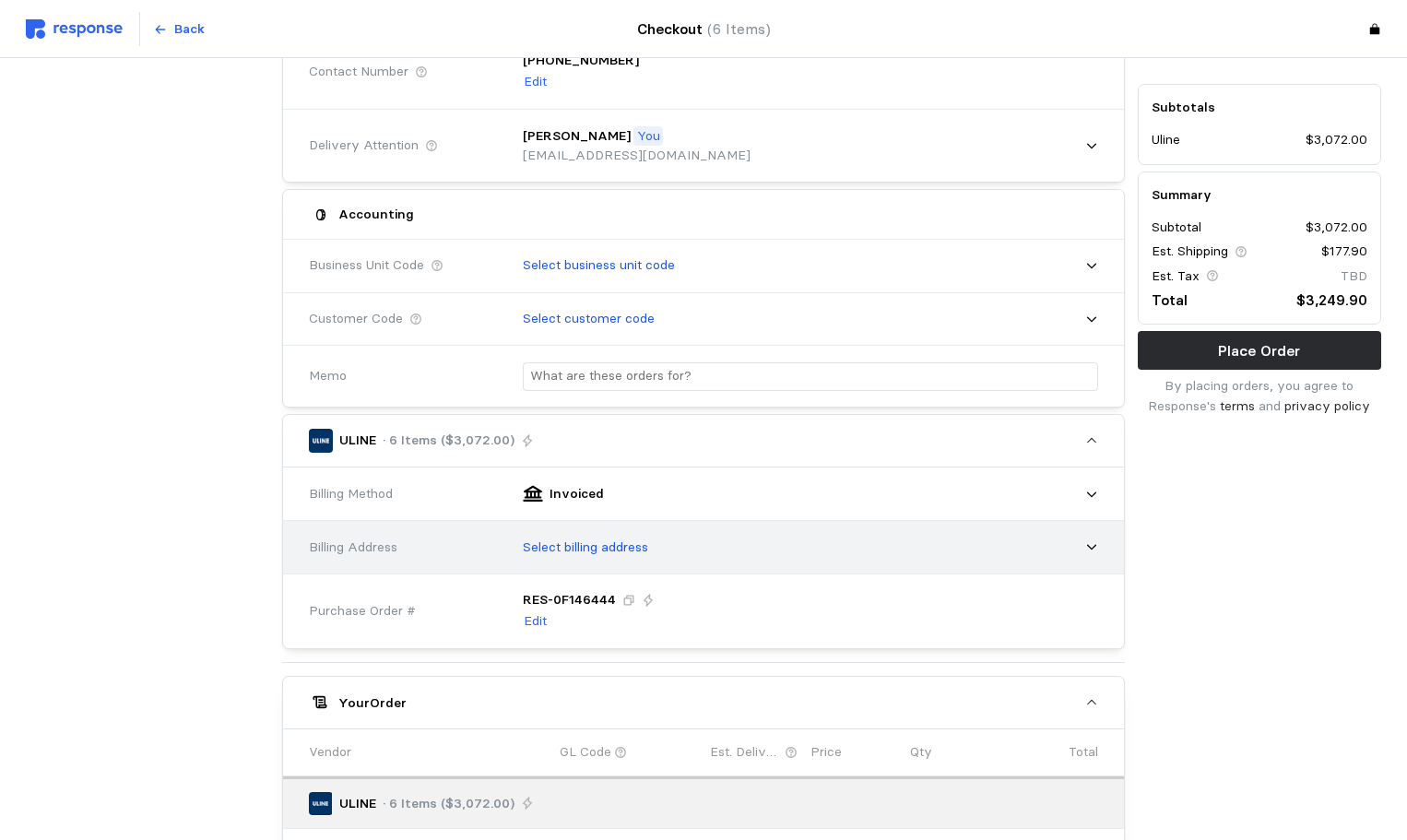
click at [580, 554] on p "Select billing address" at bounding box center [586, 547] width 126 height 20
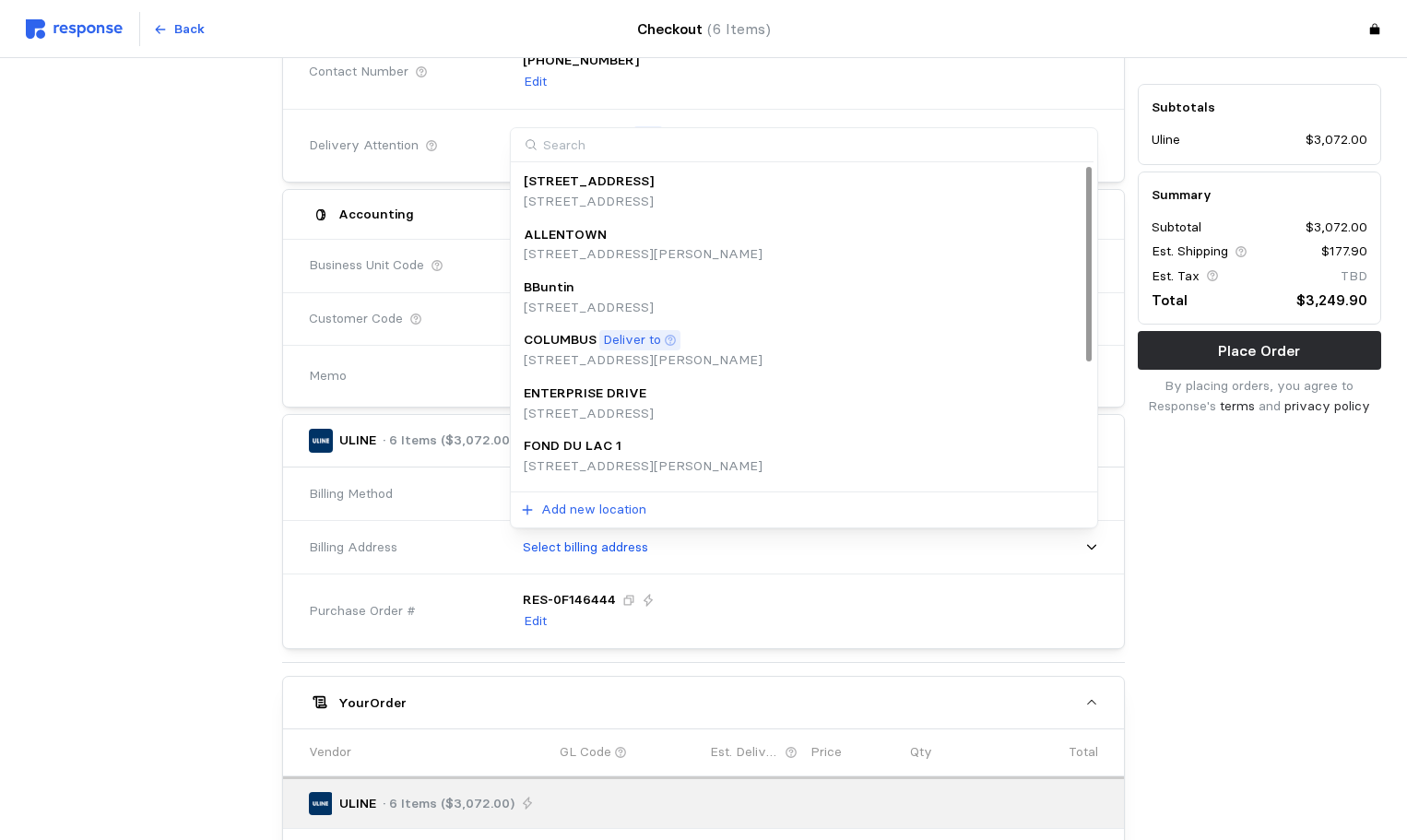
click at [621, 344] on p "Deliver to" at bounding box center [631, 340] width 58 height 20
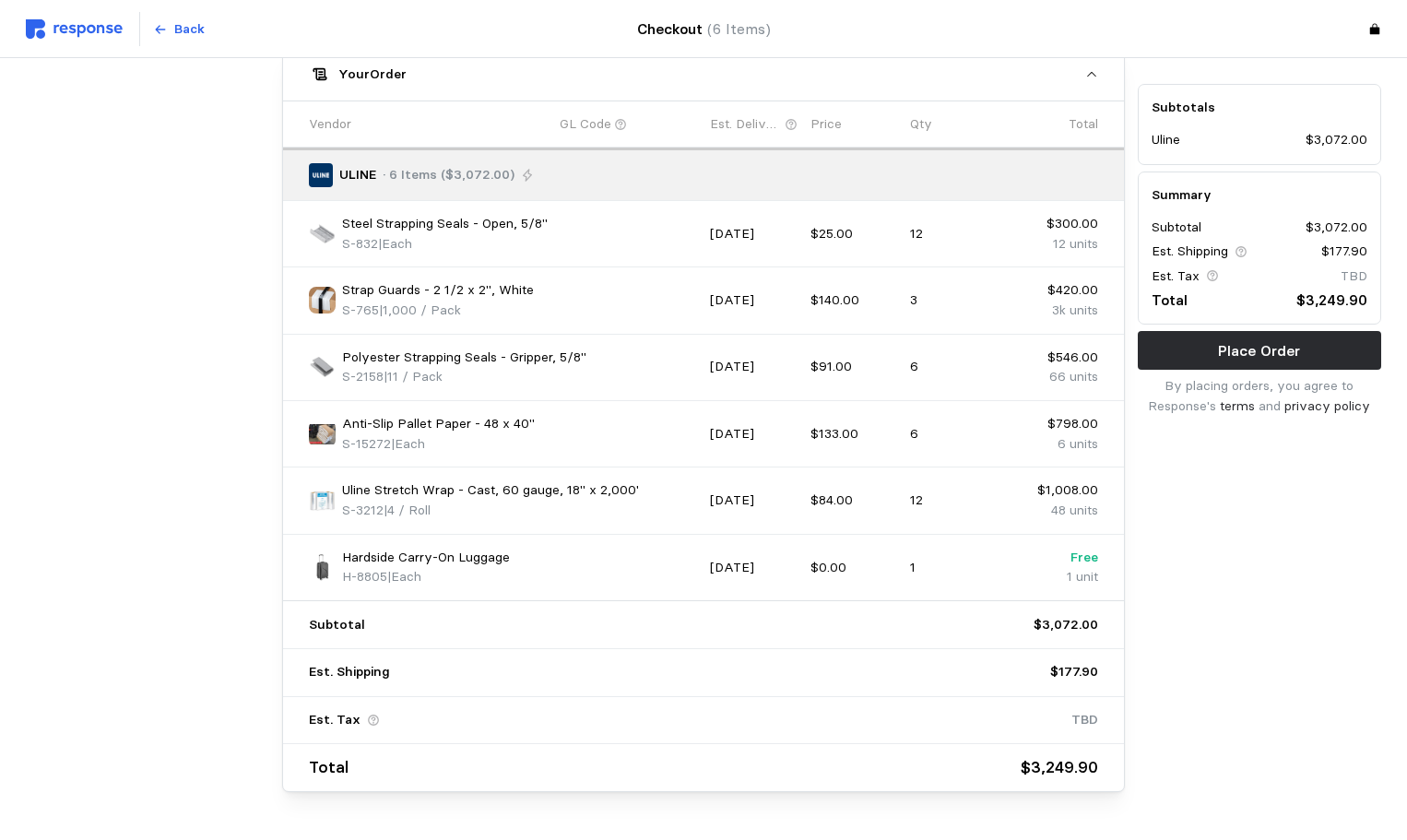
scroll to position [980, 0]
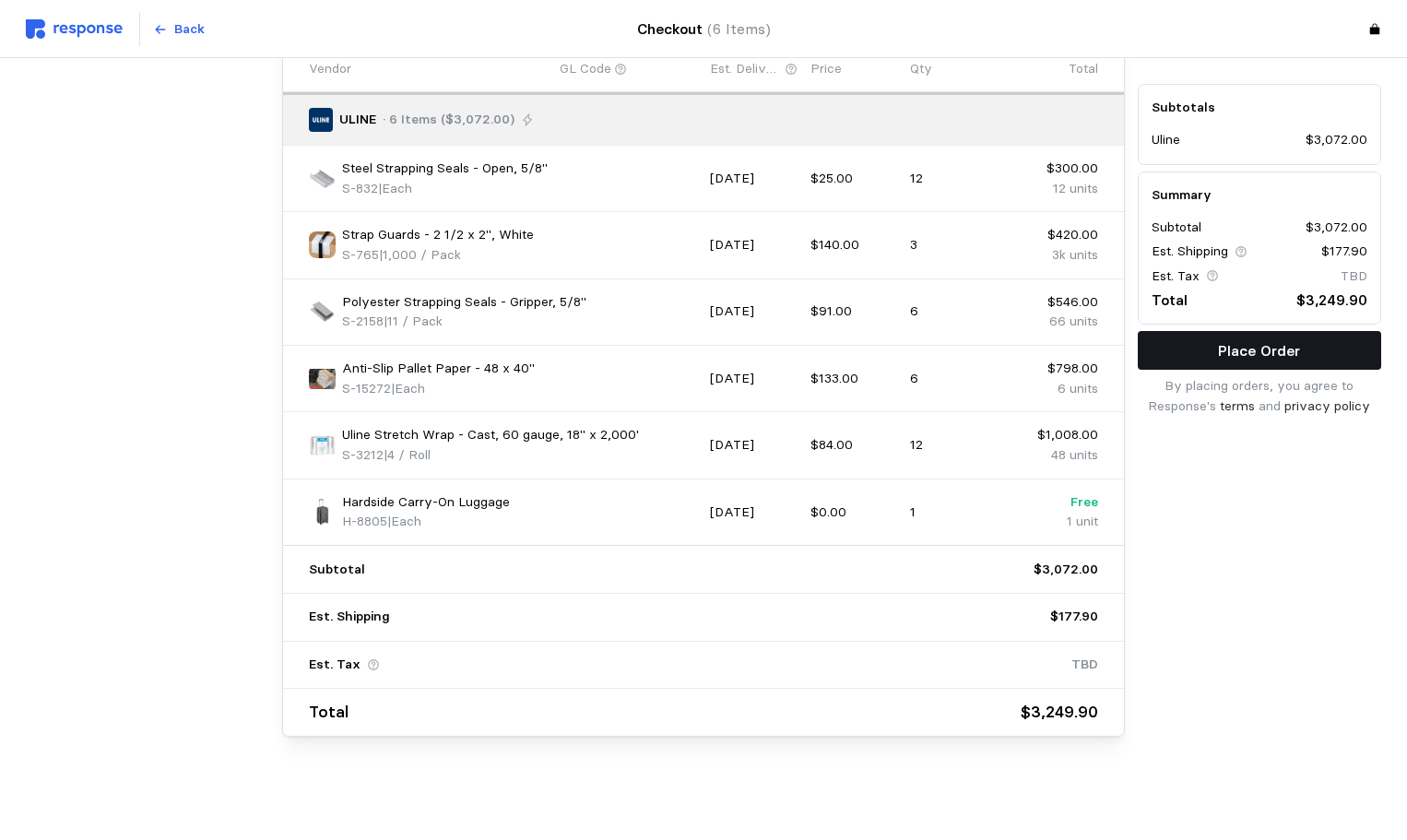
click at [1276, 347] on p "Place Order" at bounding box center [1259, 351] width 82 height 23
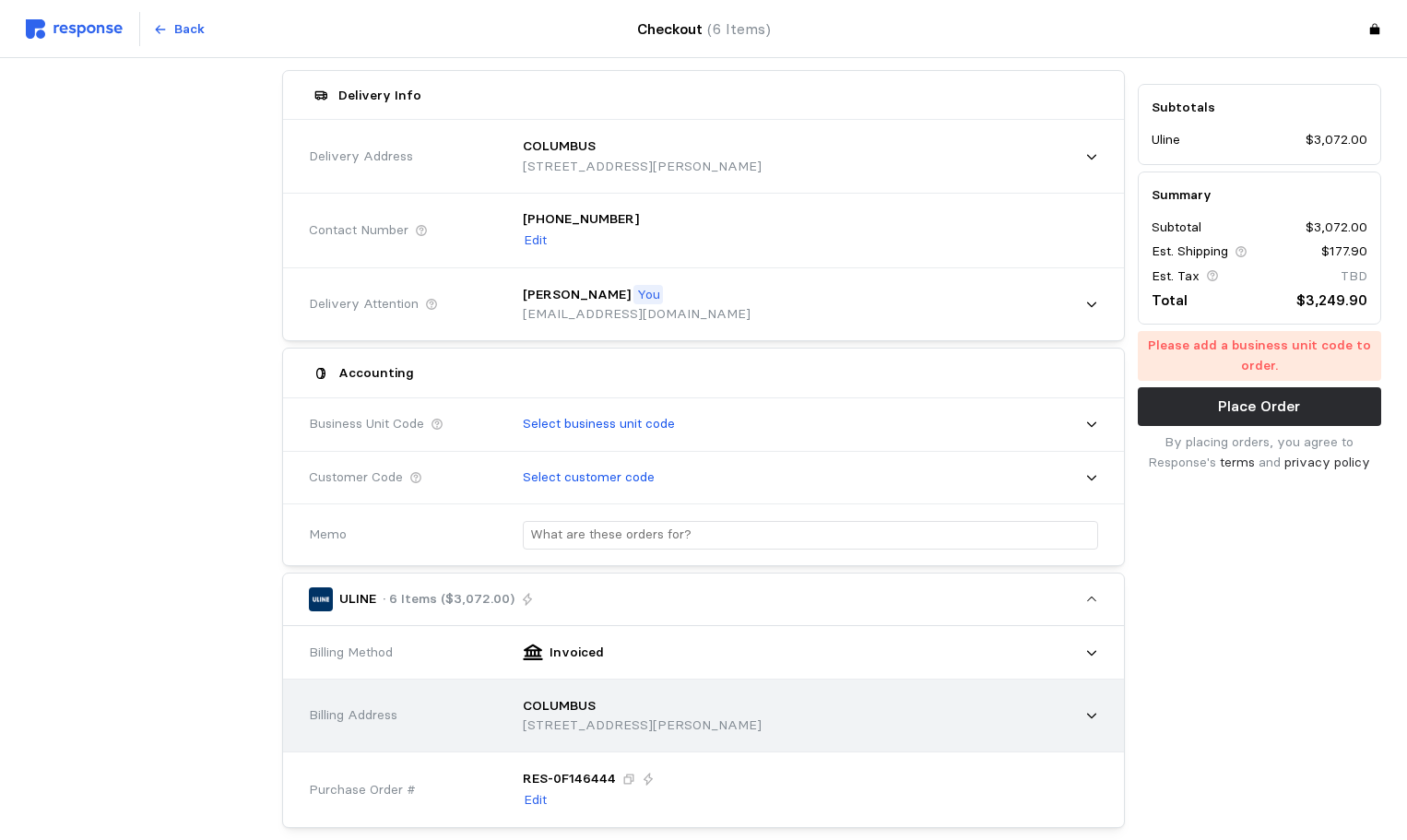
scroll to position [184, 0]
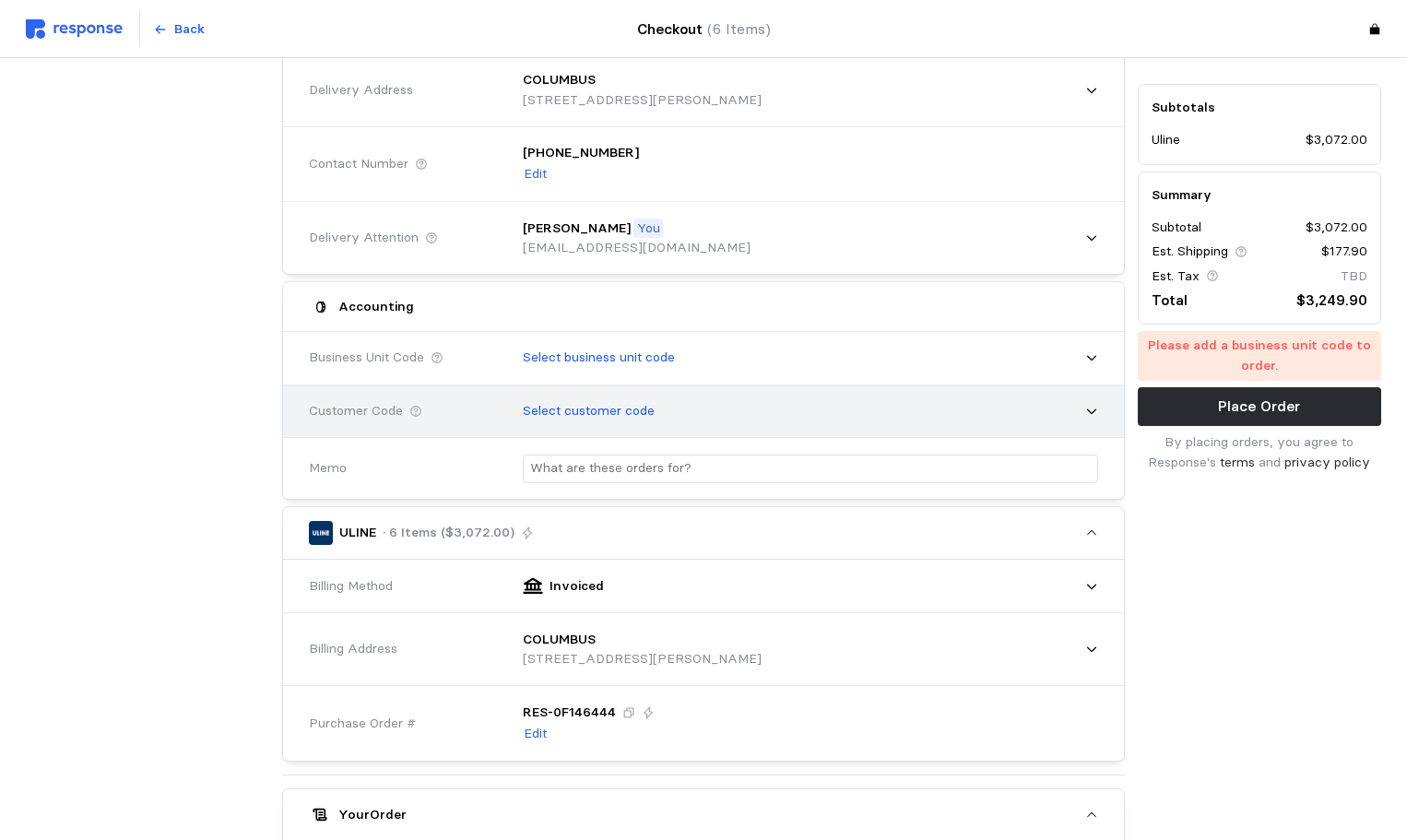
click at [602, 415] on p "Select customer code" at bounding box center [589, 411] width 132 height 20
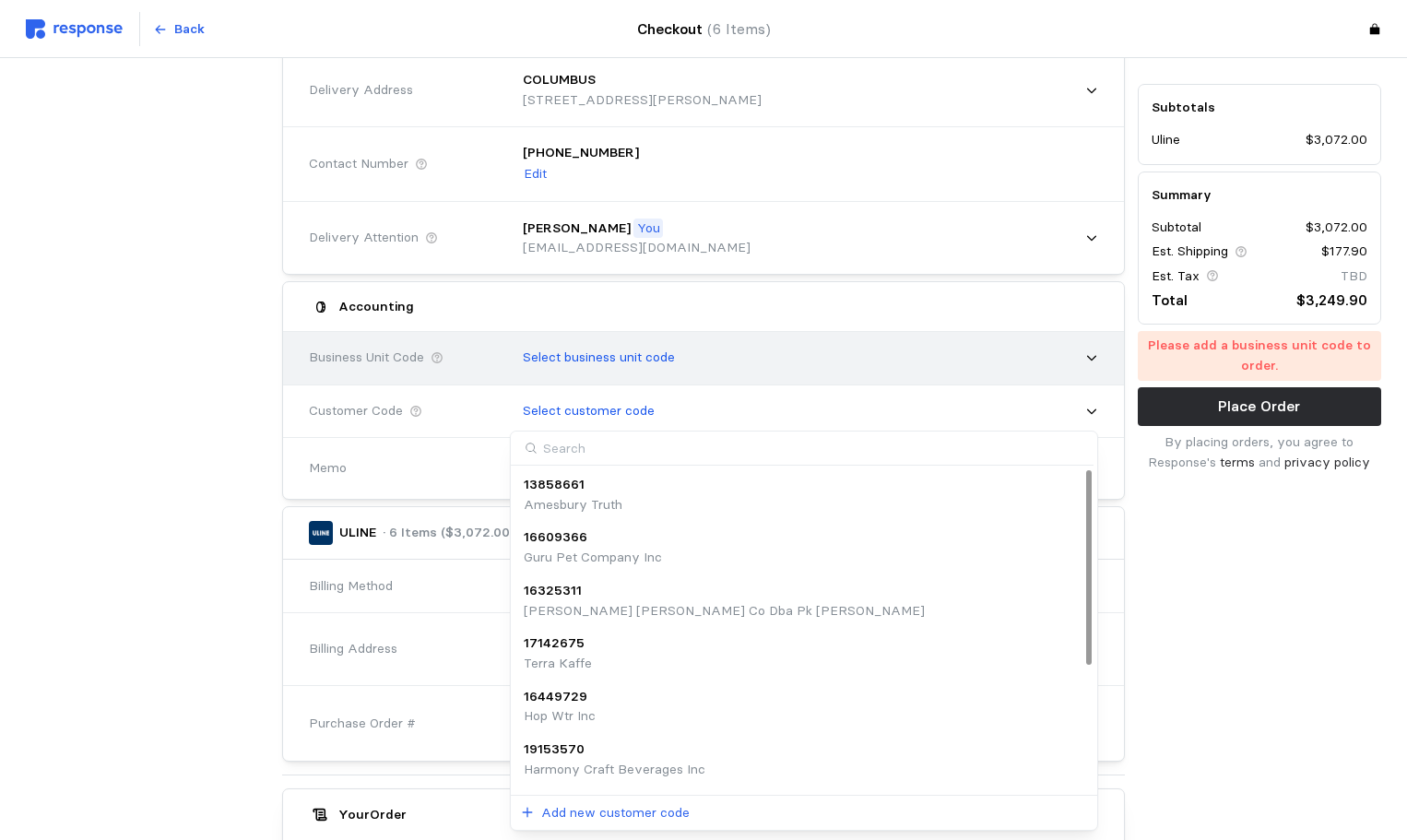
click at [661, 339] on div "Select business unit code" at bounding box center [804, 358] width 589 height 46
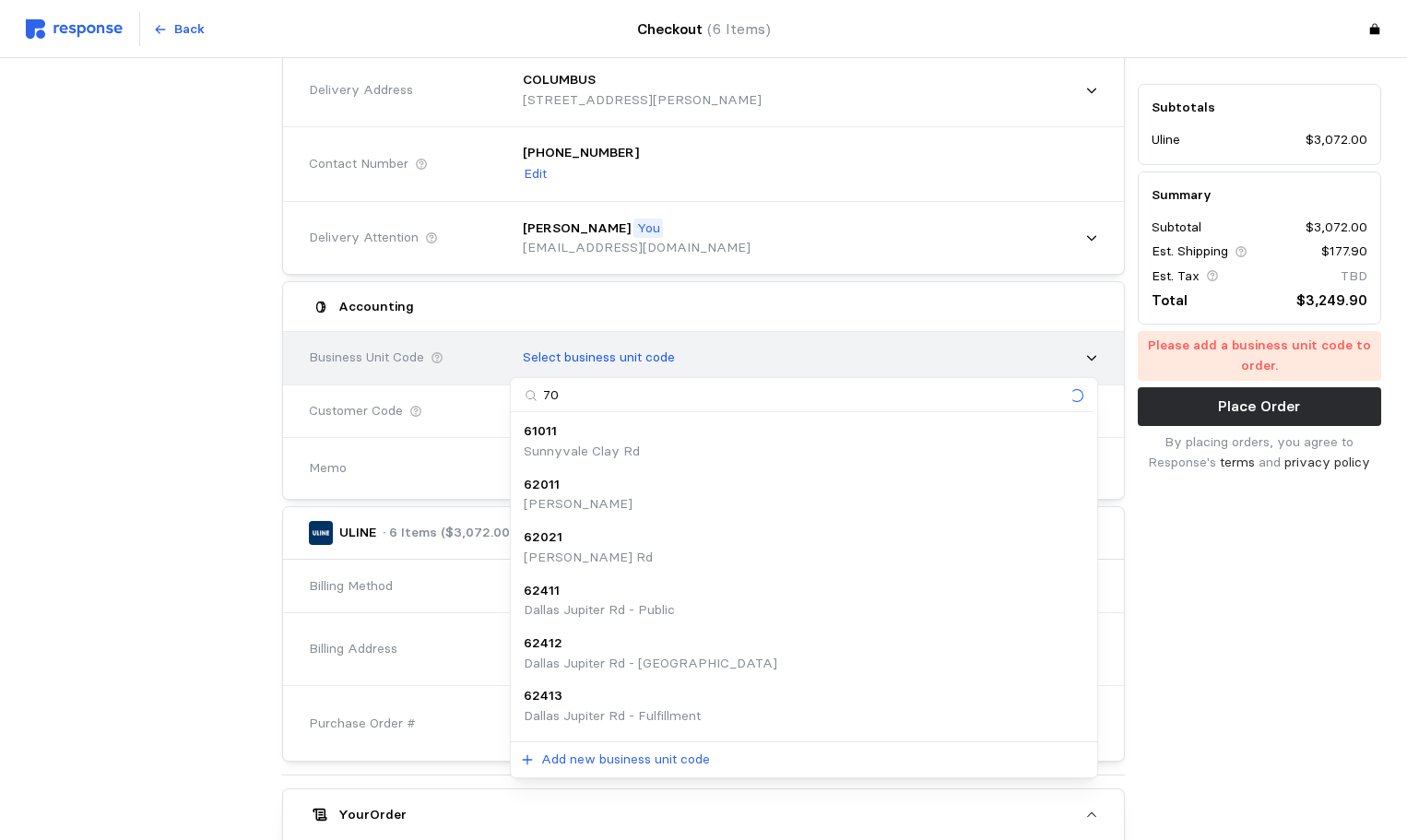
type input "704"
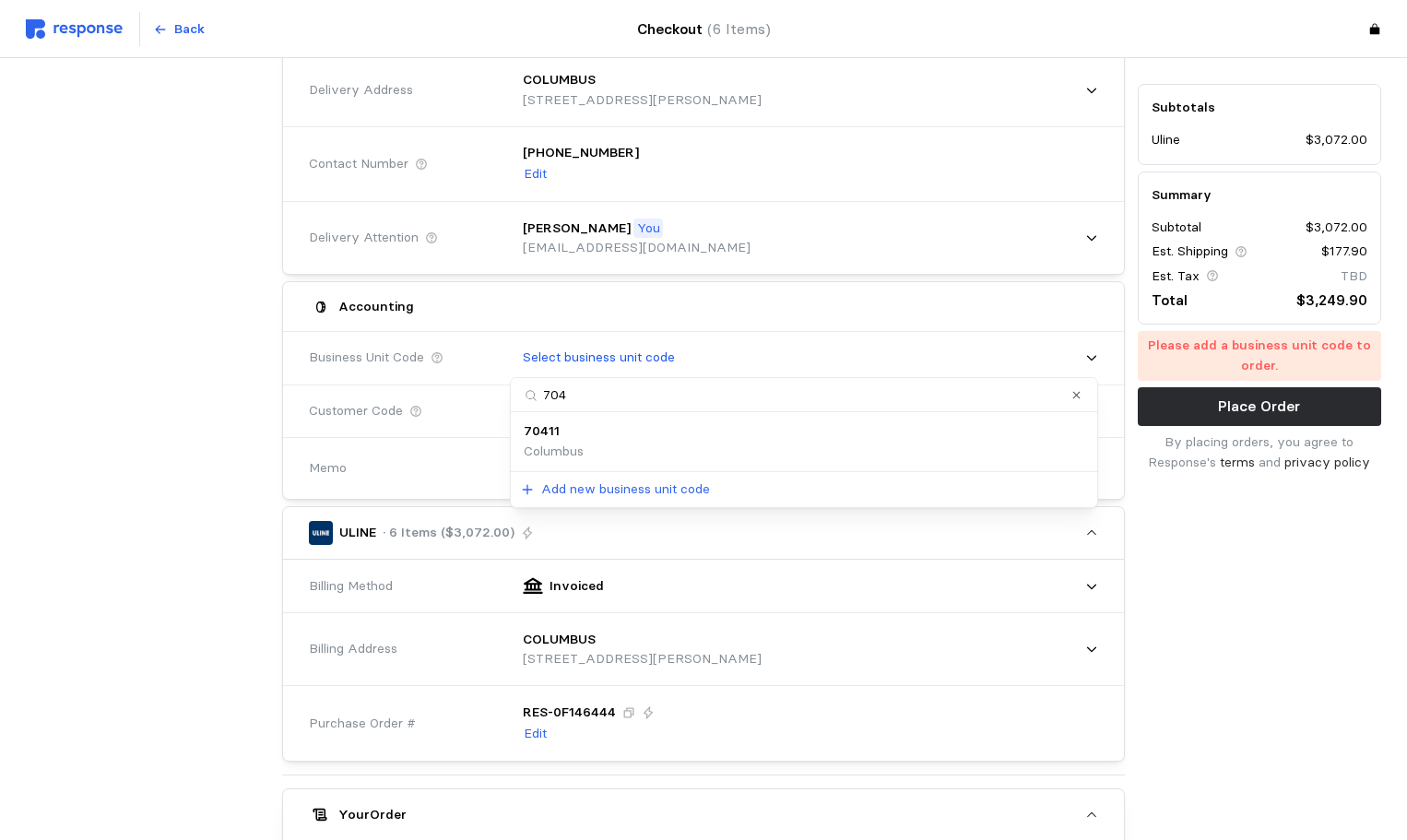
click at [630, 422] on div "70411 [GEOGRAPHIC_DATA]" at bounding box center [804, 441] width 561 height 40
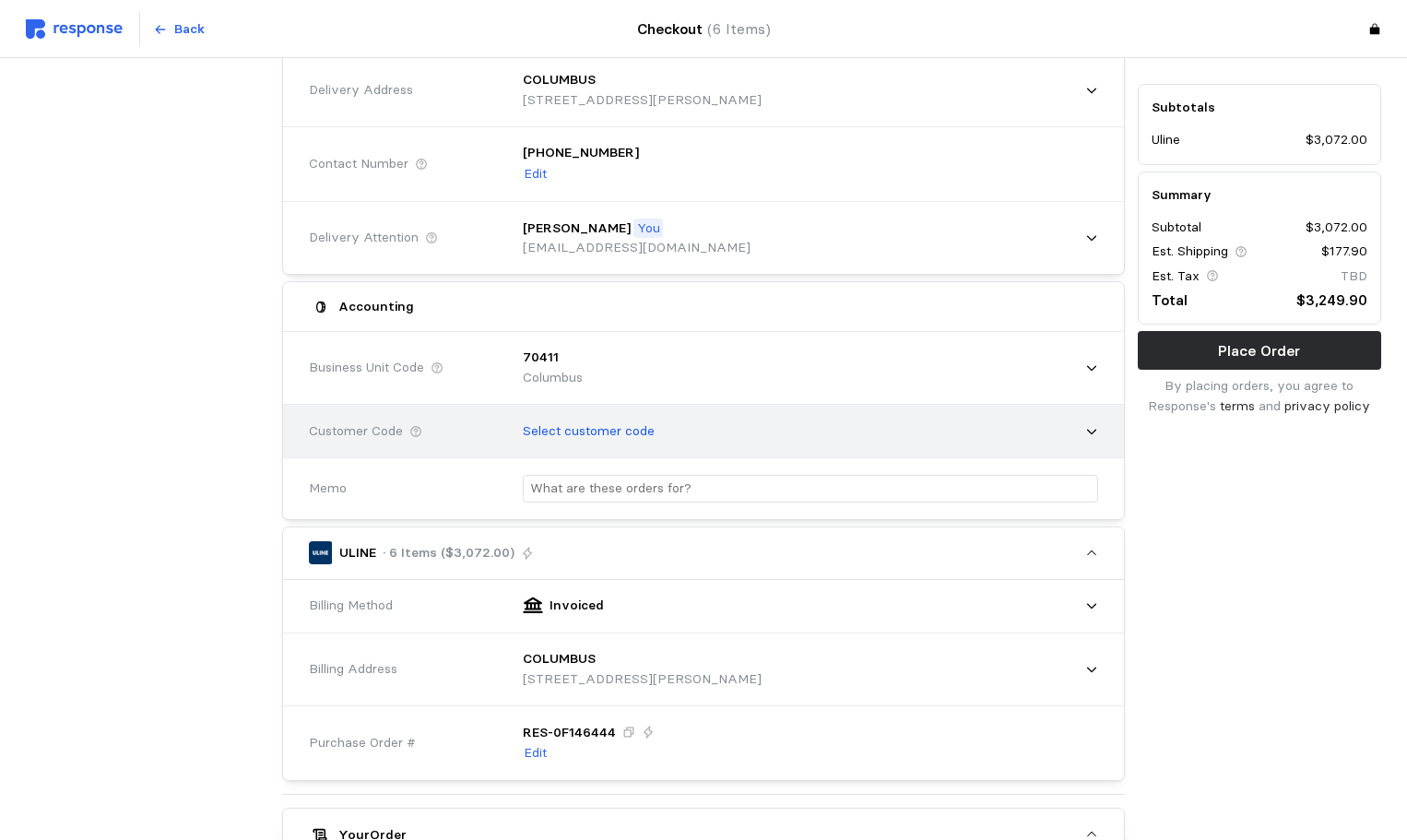
click at [551, 429] on p "Select customer code" at bounding box center [589, 430] width 132 height 20
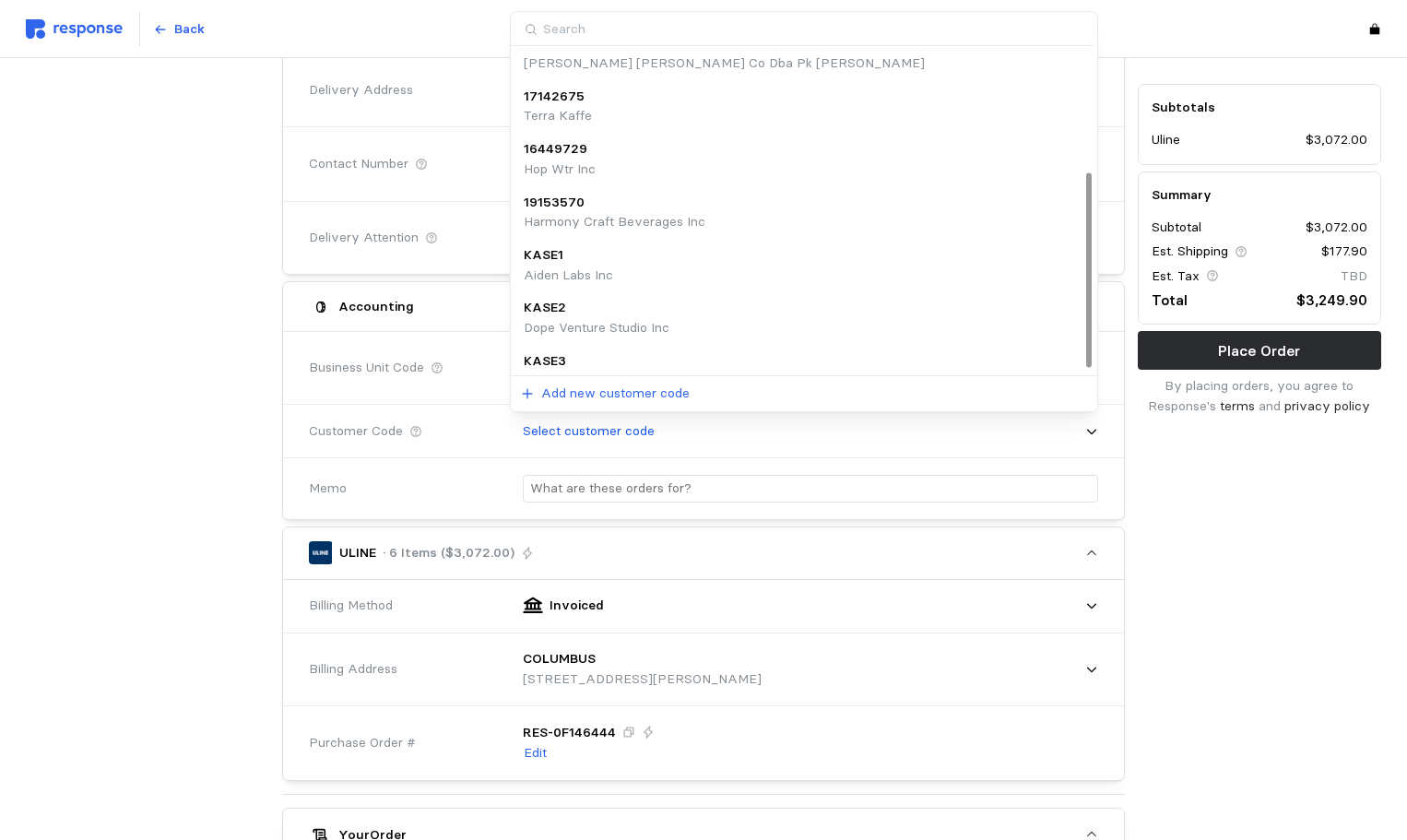
scroll to position [205, 0]
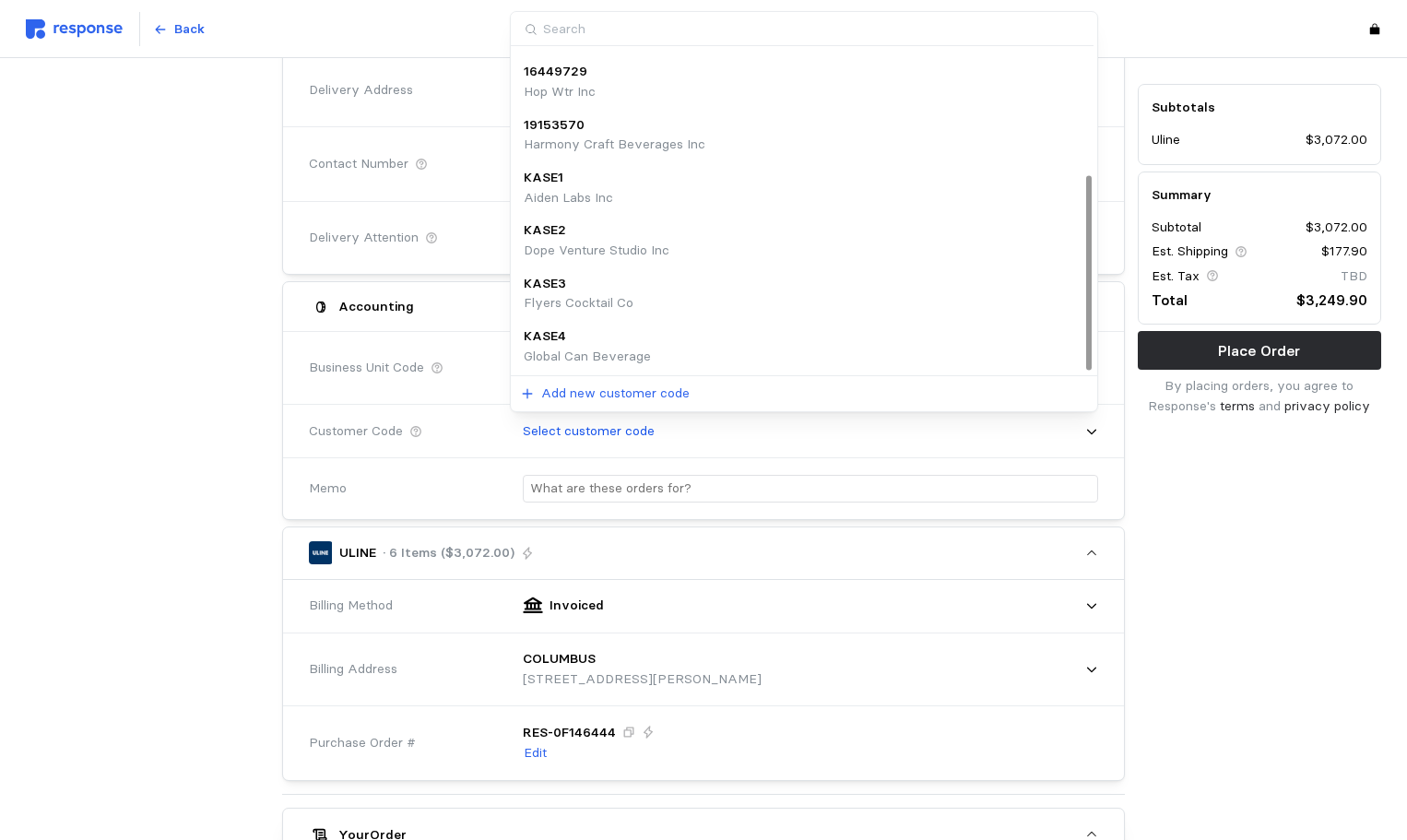
click at [645, 359] on p "Global Can Beverage" at bounding box center [588, 356] width 128 height 20
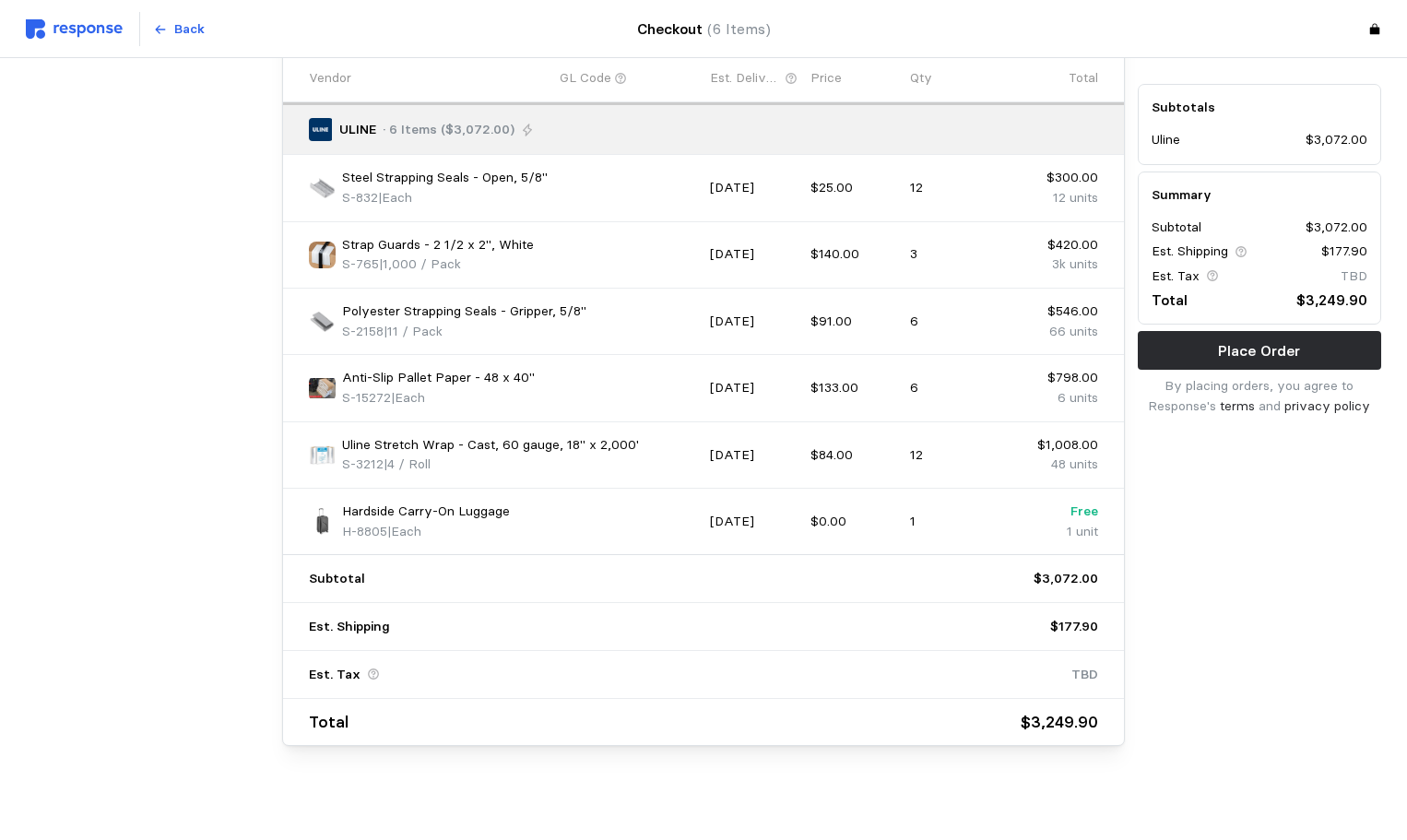
scroll to position [1020, 0]
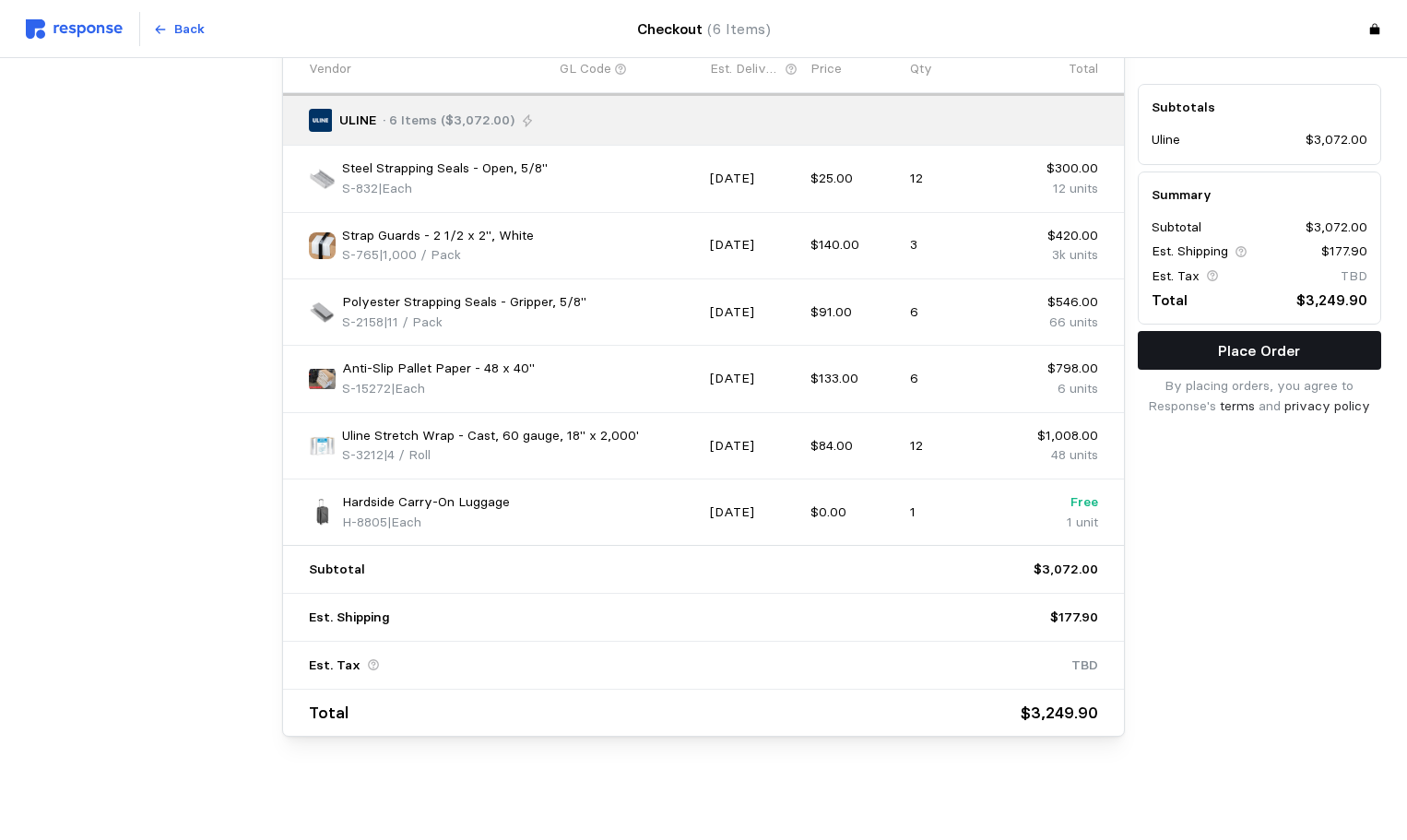
click at [1313, 341] on button "Place Order" at bounding box center [1259, 350] width 243 height 39
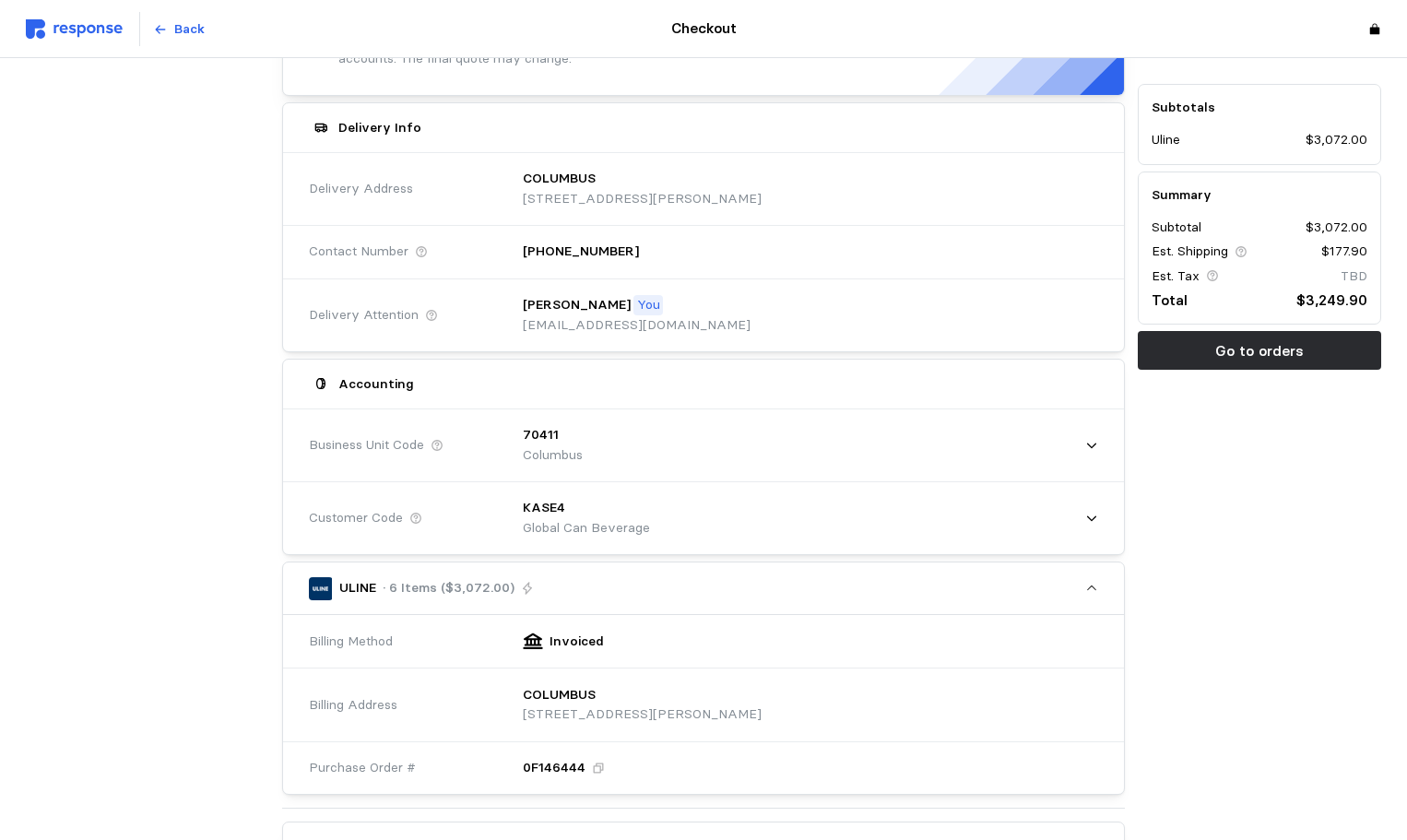
scroll to position [0, 0]
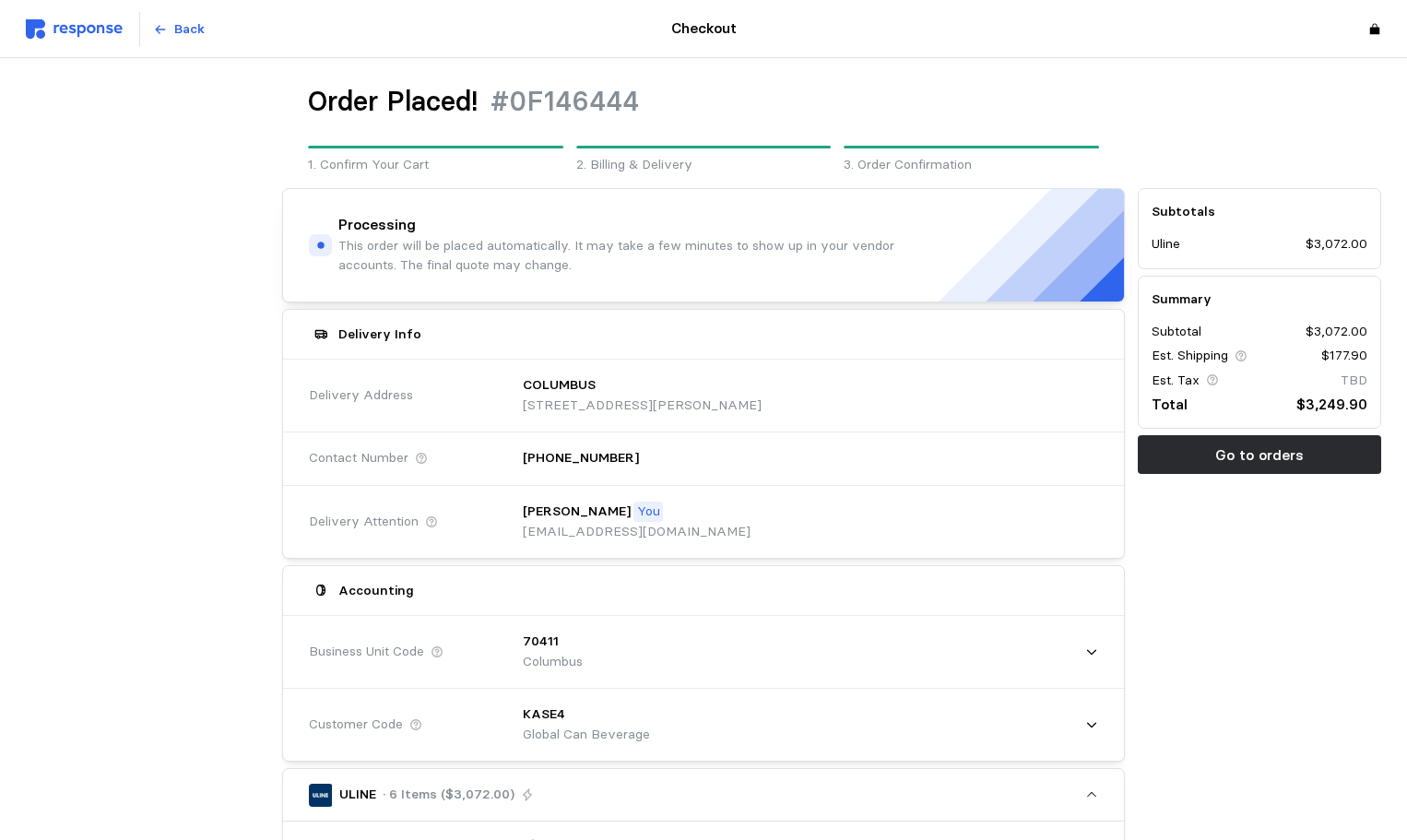
click at [104, 39] on div "Back" at bounding box center [275, 29] width 501 height 35
click at [104, 35] on img at bounding box center [74, 28] width 97 height 19
